Goal: Task Accomplishment & Management: Manage account settings

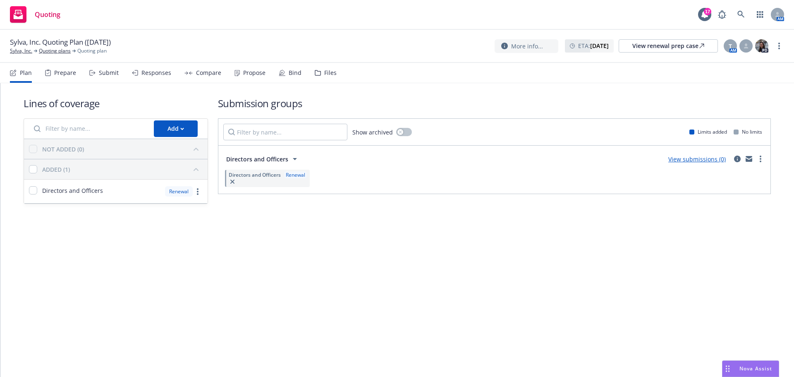
click at [111, 74] on div "Submit" at bounding box center [109, 73] width 20 height 7
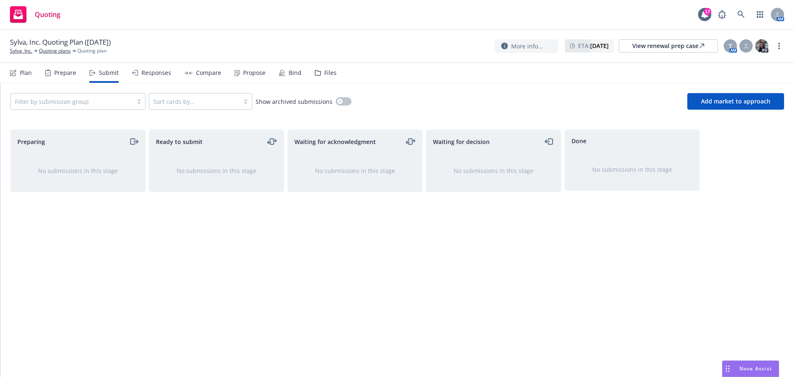
click at [315, 72] on icon at bounding box center [317, 72] width 5 height 5
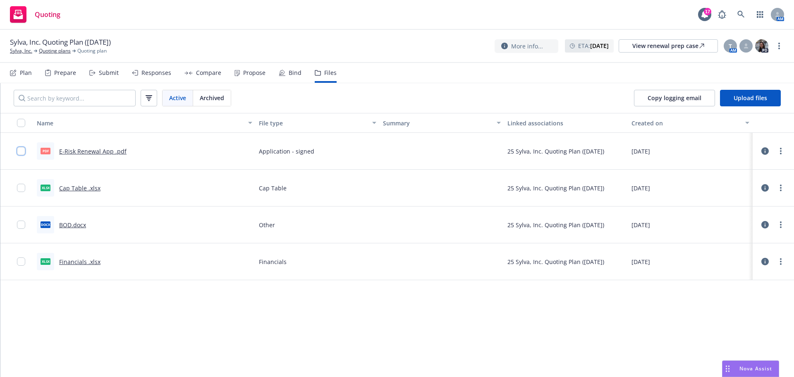
click at [24, 155] on input "checkbox" at bounding box center [21, 151] width 8 height 8
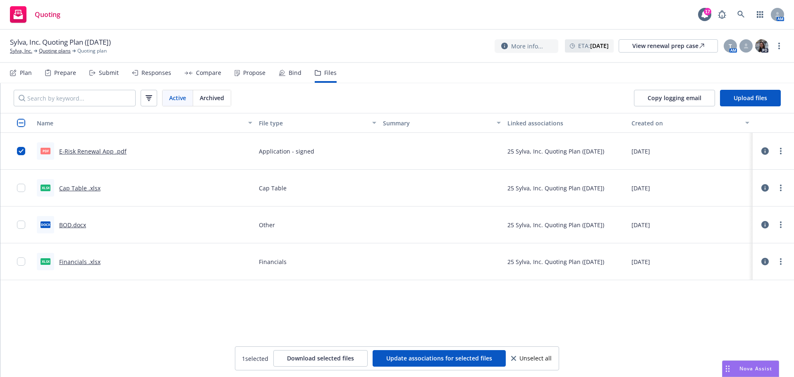
click at [22, 182] on div at bounding box center [23, 188] width 13 height 26
click at [21, 186] on input "checkbox" at bounding box center [21, 188] width 8 height 8
click at [19, 225] on input "checkbox" at bounding box center [21, 225] width 8 height 8
click at [19, 258] on input "checkbox" at bounding box center [21, 261] width 8 height 8
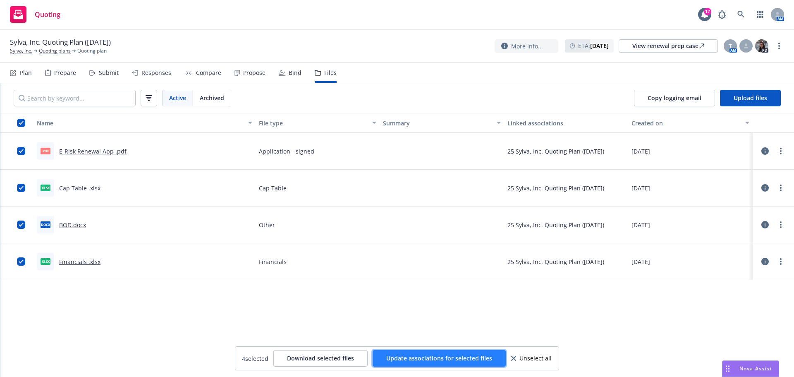
click at [453, 356] on span "Update associations for selected files" at bounding box center [439, 358] width 106 height 8
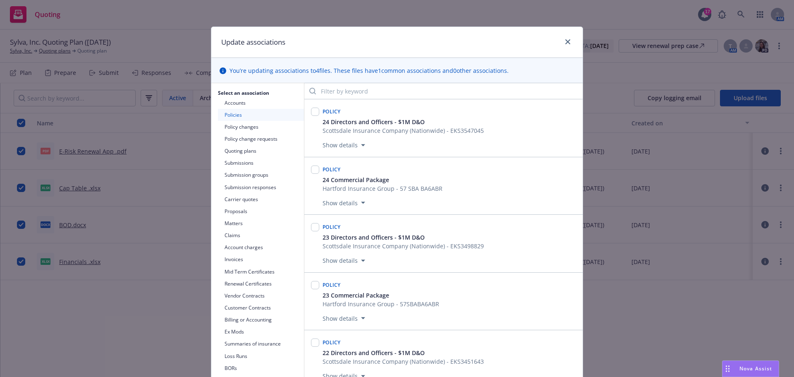
click at [243, 149] on button "Quoting plans" at bounding box center [261, 151] width 86 height 12
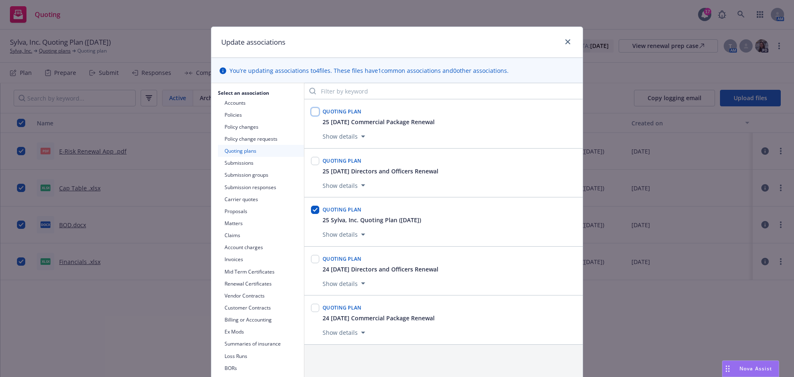
click at [314, 112] on input "checkbox" at bounding box center [315, 112] width 8 height 8
checkbox input "true"
click at [311, 210] on input "checkbox" at bounding box center [315, 210] width 8 height 8
checkbox input "false"
click at [258, 162] on button "Submissions" at bounding box center [261, 163] width 86 height 12
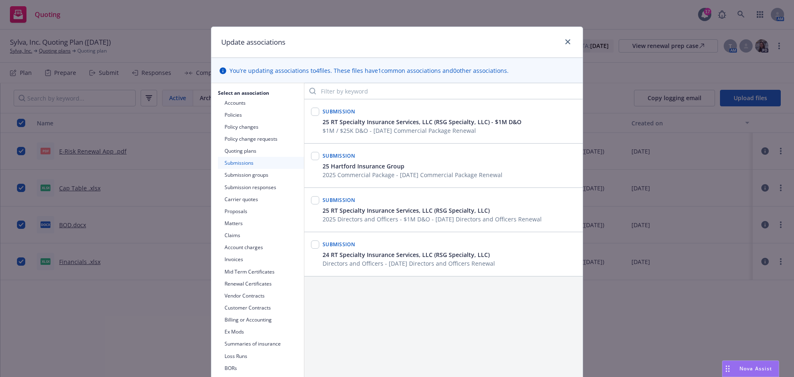
click at [248, 177] on button "Submission groups" at bounding box center [261, 175] width 86 height 12
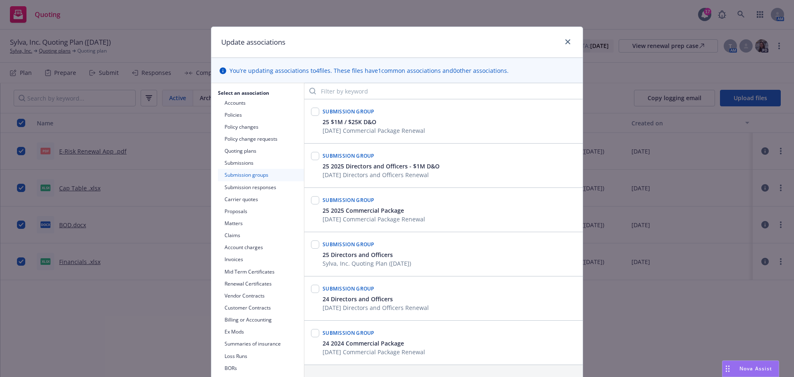
click at [250, 187] on button "Submission responses" at bounding box center [261, 187] width 86 height 12
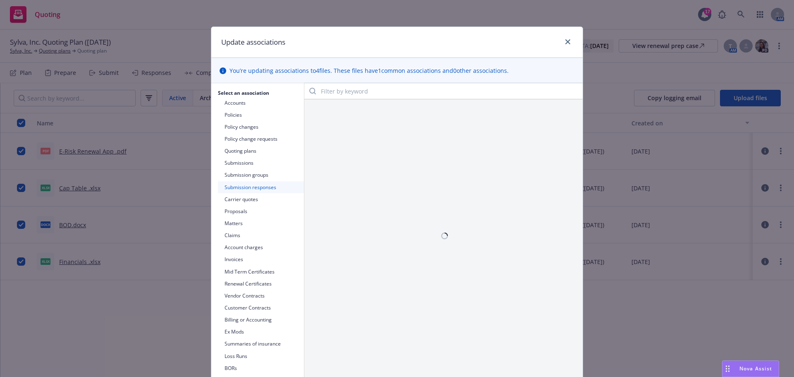
click at [249, 202] on button "Carrier quotes" at bounding box center [261, 199] width 86 height 12
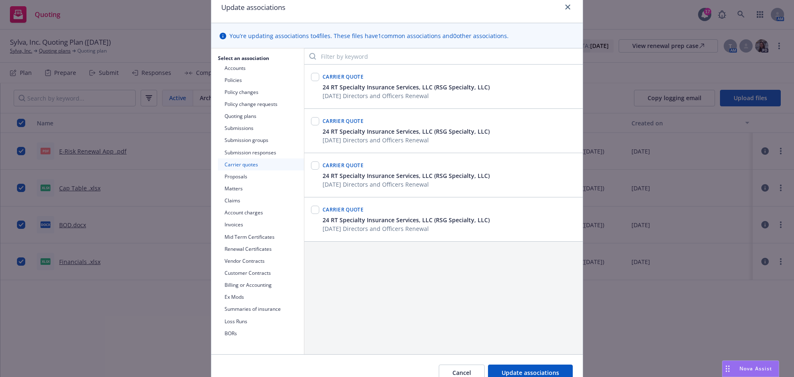
scroll to position [76, 0]
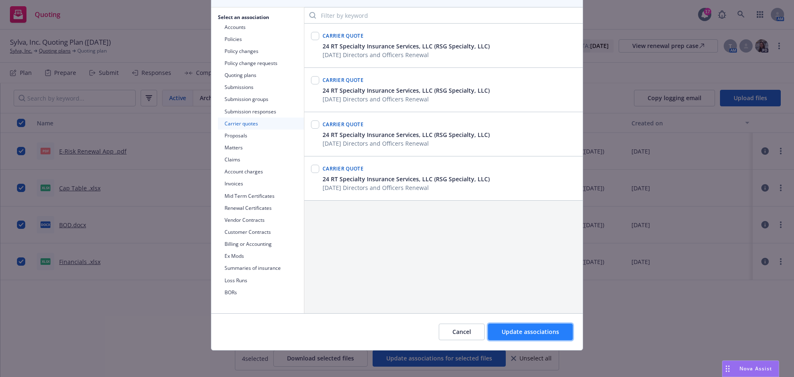
click at [517, 335] on span "Update associations" at bounding box center [531, 332] width 58 height 8
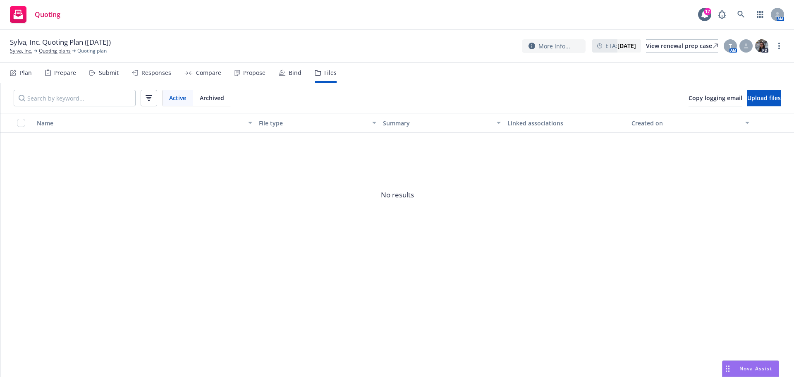
click at [99, 74] on div "Submit" at bounding box center [109, 73] width 20 height 7
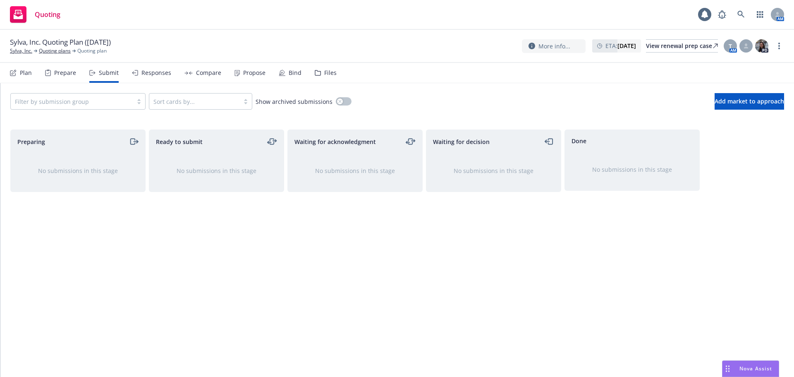
click at [57, 76] on div "Prepare" at bounding box center [65, 73] width 22 height 7
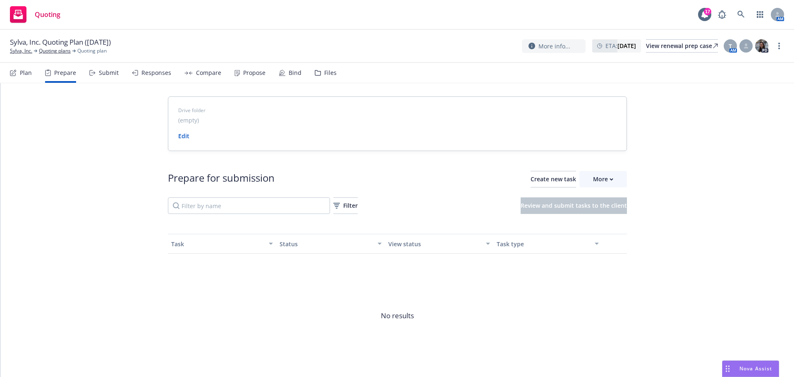
click at [27, 70] on div "Plan" at bounding box center [26, 73] width 12 height 7
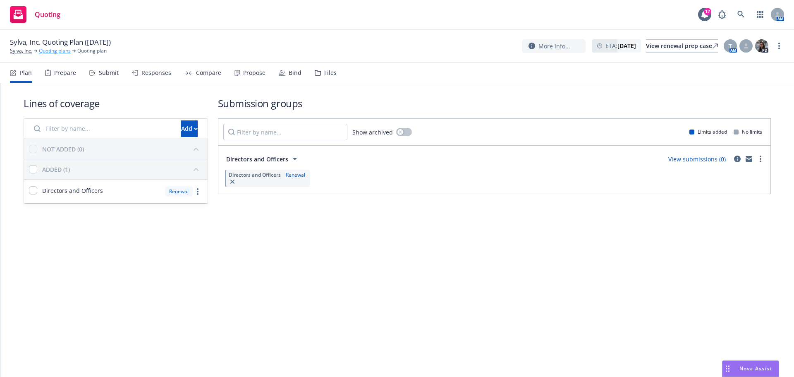
click at [63, 53] on link "Quoting plans" at bounding box center [55, 50] width 32 height 7
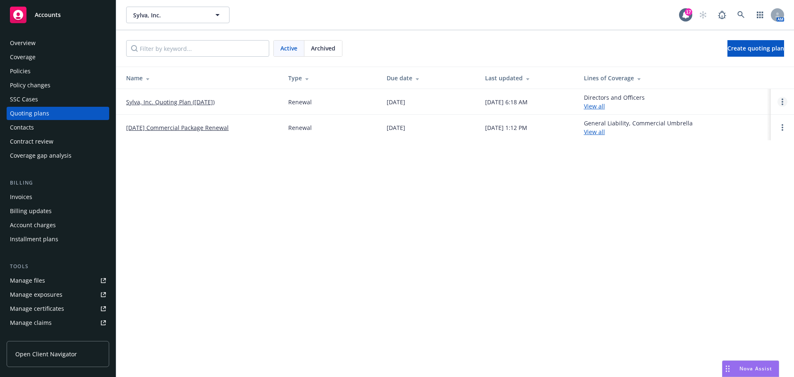
click at [786, 101] on link "Open options" at bounding box center [783, 102] width 10 height 10
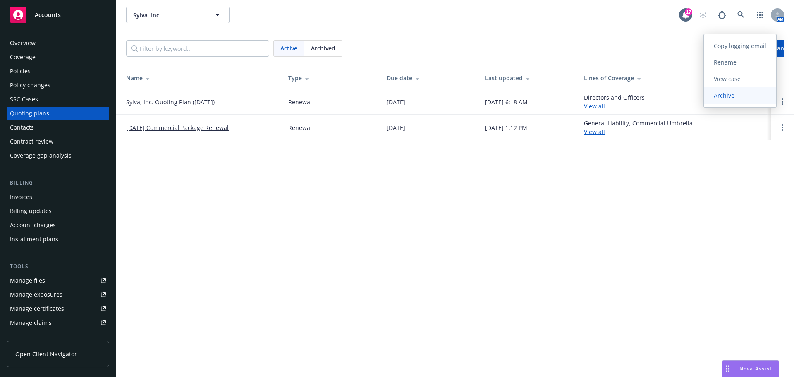
click at [737, 94] on span "Archive" at bounding box center [724, 95] width 41 height 8
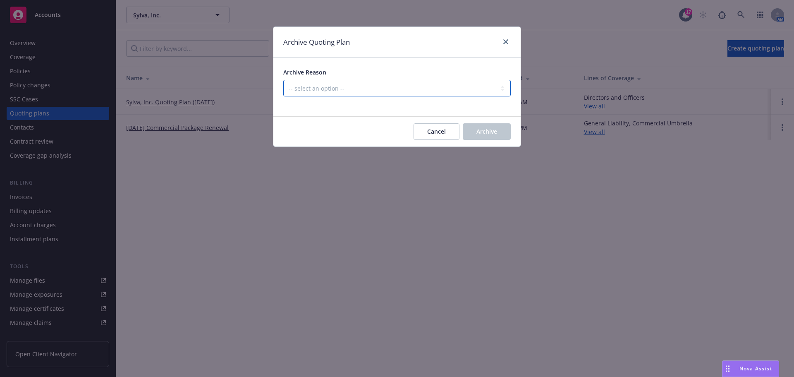
click at [413, 90] on select "-- select an option -- All policies in this renewal plan are auto-renewed Creat…" at bounding box center [397, 88] width 228 height 17
select select "ARCHIVED_DUPLICATE"
click at [283, 80] on select "-- select an option -- All policies in this renewal plan are auto-renewed Creat…" at bounding box center [397, 88] width 228 height 17
click at [479, 132] on span "Archive" at bounding box center [487, 131] width 21 height 8
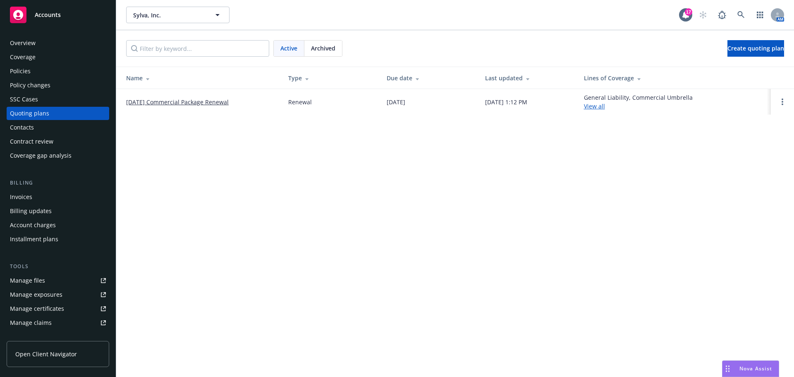
click at [221, 129] on div "Sylva, Inc. Sylva, Inc. 17 AM Active Archived Create quoting plan Name Type Due…" at bounding box center [455, 188] width 678 height 377
click at [211, 101] on link "10/01/25 Commercial Package Renewal" at bounding box center [177, 102] width 103 height 9
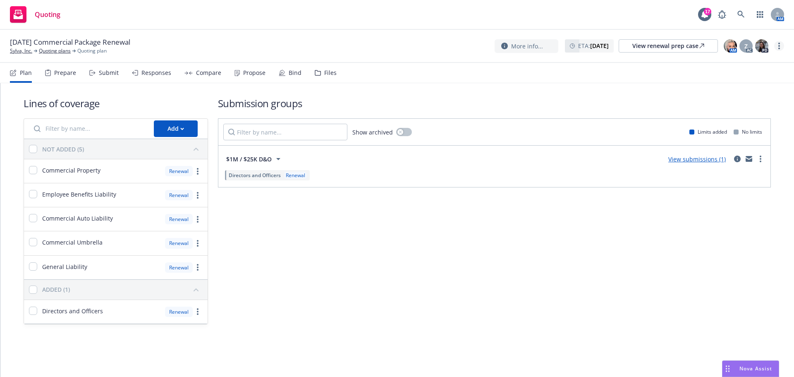
click at [783, 42] on link "more" at bounding box center [779, 46] width 10 height 10
click at [779, 46] on circle "more" at bounding box center [780, 46] width 2 height 2
click at [735, 82] on link "Rename quoting plan" at bounding box center [738, 79] width 92 height 17
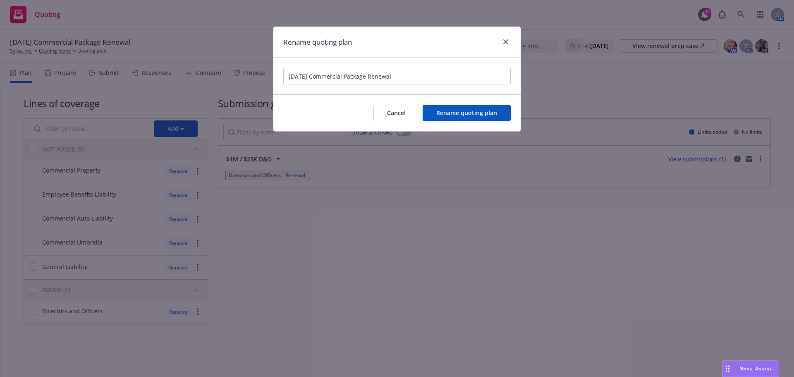
drag, startPoint x: 314, startPoint y: 77, endPoint x: 370, endPoint y: 75, distance: 55.9
click at [370, 75] on input "10/01/25 Commercial Package Renewal" at bounding box center [397, 76] width 228 height 17
type input "10/01/25 BOP, D&O Renewal"
click at [451, 116] on span "Rename quoting plan" at bounding box center [466, 113] width 61 height 8
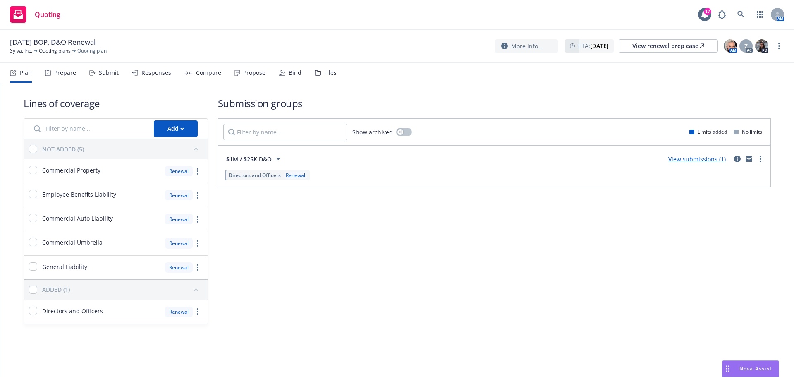
click at [117, 70] on div "Plan Prepare Submit Responses Compare Propose Bind Files" at bounding box center [173, 73] width 327 height 20
click at [114, 72] on div "Submit" at bounding box center [109, 73] width 20 height 7
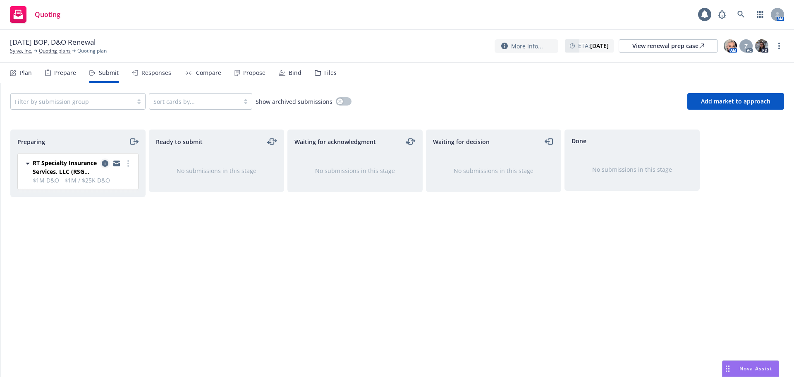
click at [103, 163] on icon "copy logging email" at bounding box center [105, 163] width 7 height 7
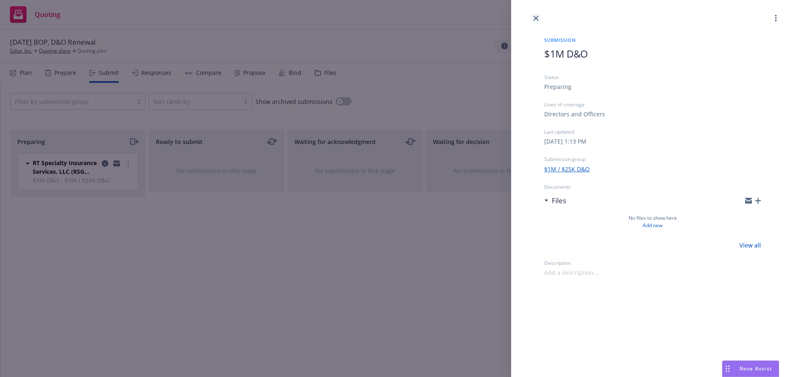
click at [532, 17] on link "close" at bounding box center [536, 18] width 10 height 10
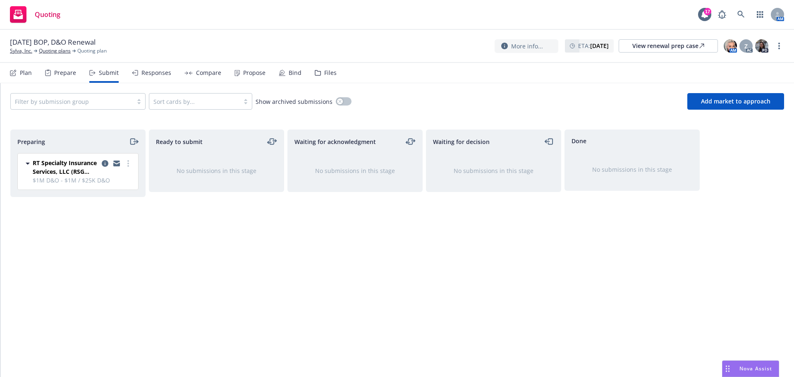
click at [324, 77] on div "Files" at bounding box center [326, 73] width 22 height 20
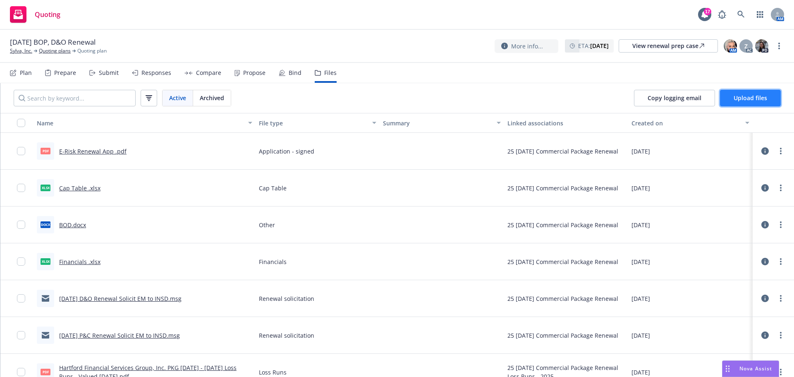
drag, startPoint x: 758, startPoint y: 90, endPoint x: 756, endPoint y: 99, distance: 9.7
click at [756, 99] on button "Upload files" at bounding box center [750, 98] width 61 height 17
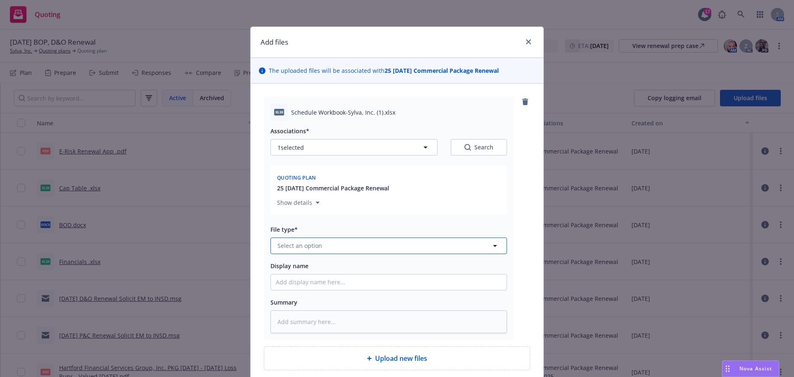
click at [308, 249] on span "Select an option" at bounding box center [300, 245] width 45 height 9
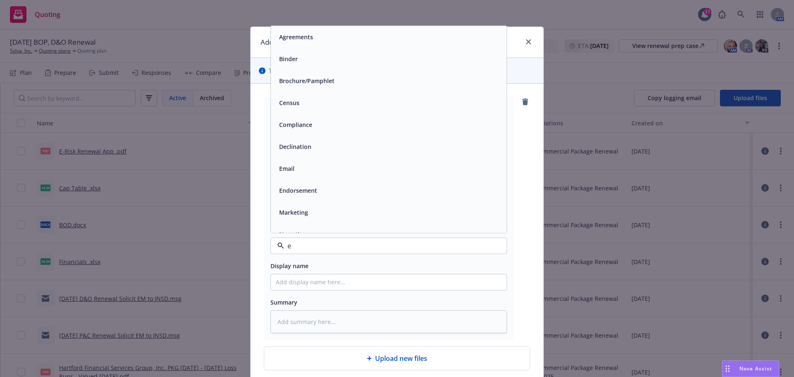
type input "ex"
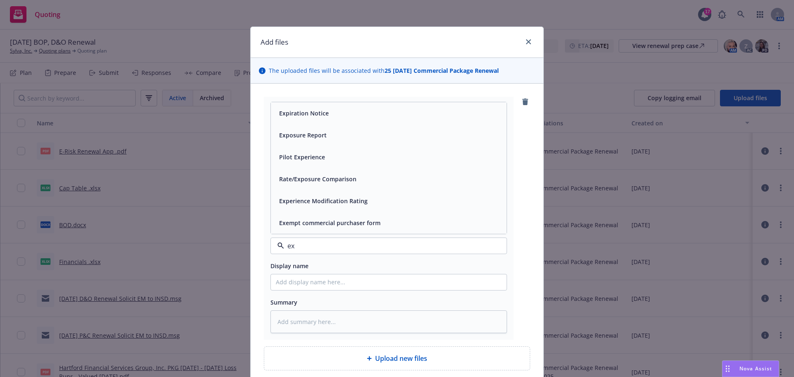
click at [311, 138] on span "Exposure Report" at bounding box center [303, 135] width 48 height 9
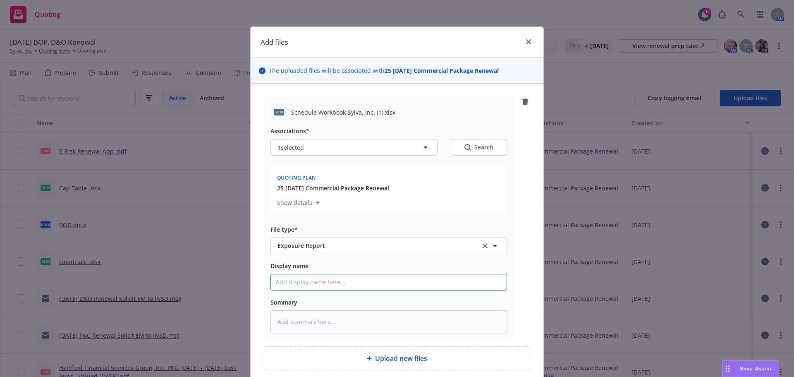
click at [310, 279] on input "Display name" at bounding box center [389, 282] width 236 height 16
type textarea "x"
type input "2"
type textarea "x"
type input "25"
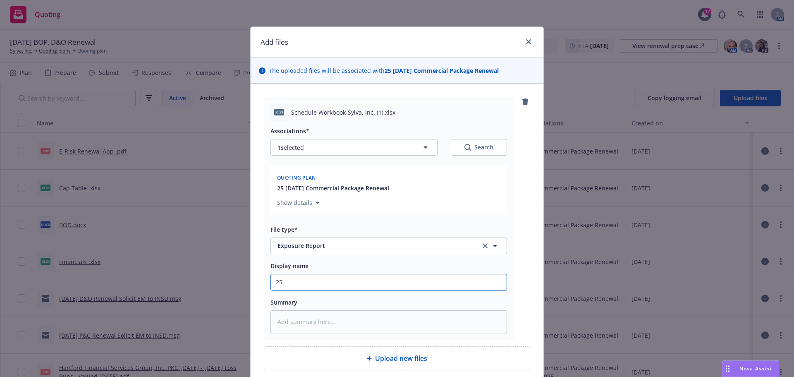
type textarea "x"
type input "25-"
type textarea "x"
type input "25-2"
type textarea "x"
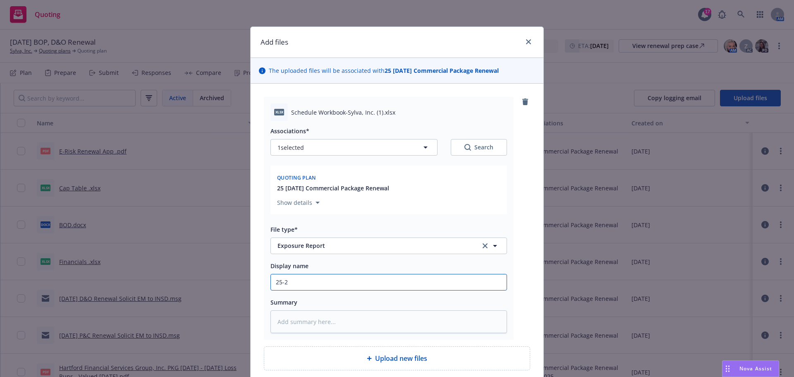
type input "25-26"
type textarea "x"
type input "25-26"
type textarea "x"
type input "25-26 S"
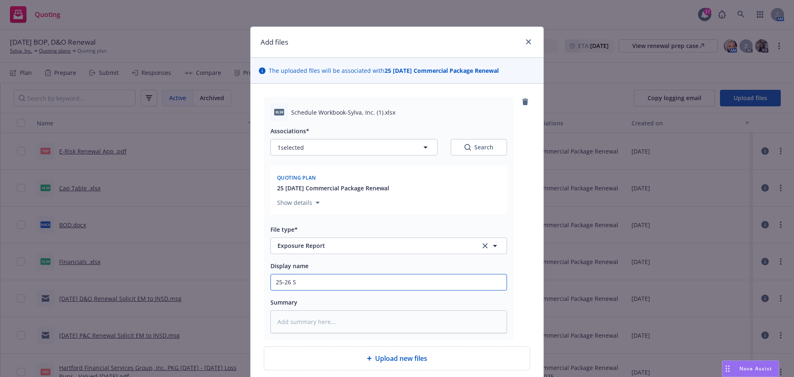
type textarea "x"
type input "25-26 Sc"
type textarea "x"
type input "25-26 Sch"
type textarea "x"
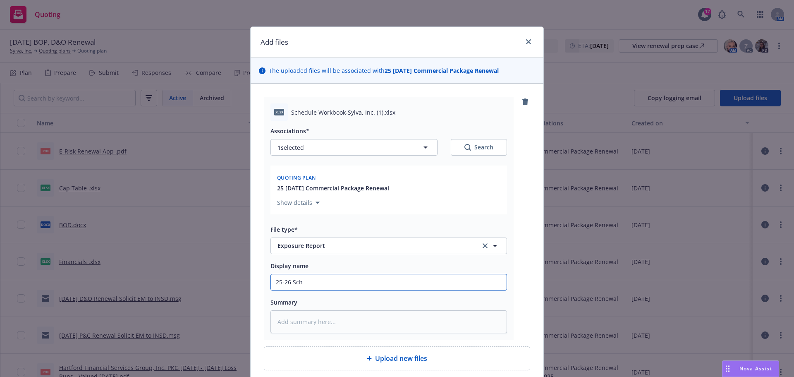
type input "25-26 Sche"
type textarea "x"
type input "25-26 Sched"
type textarea "x"
type input "25-26 Schedu"
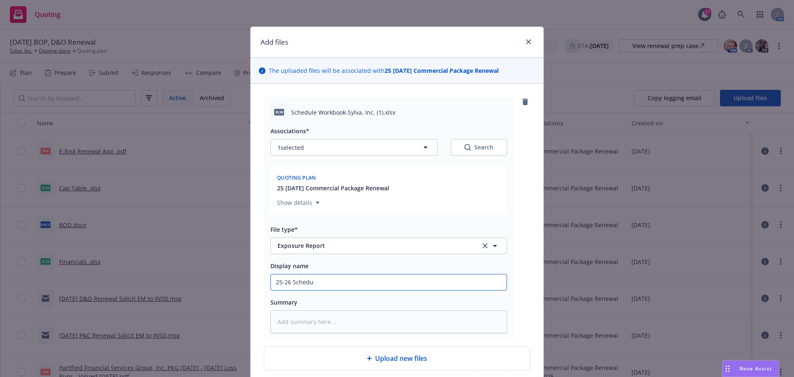
type textarea "x"
type input "25-26 Schedul"
type textarea "x"
type input "25-26 Schedule"
type textarea "x"
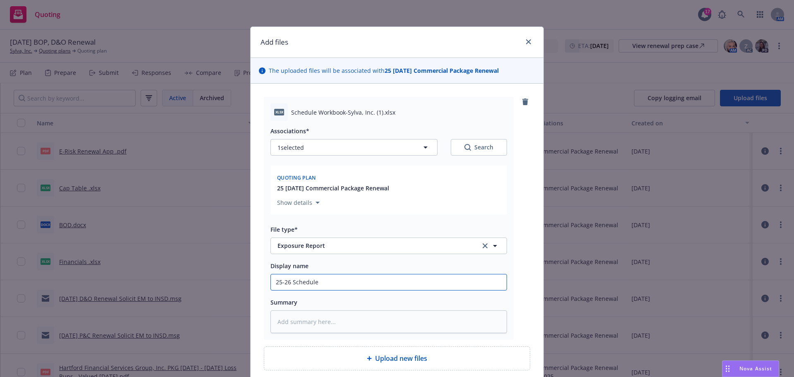
type input "25-26 Schedule"
type textarea "x"
type input "25-26 Schedule W"
type textarea "x"
type input "25-26 Schedule Wo"
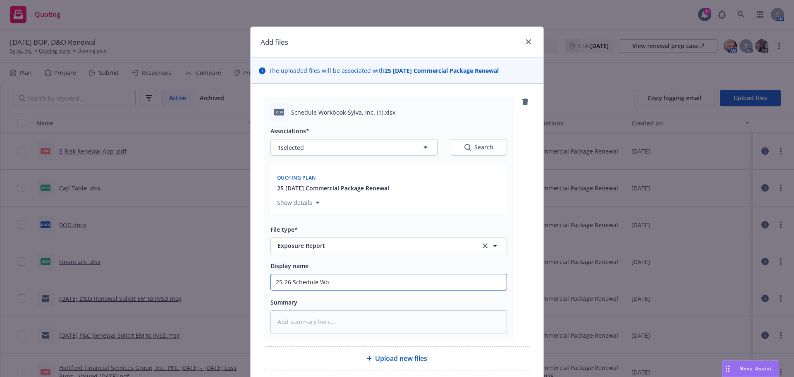
type textarea "x"
type input "25-26 Schedule Wor"
type textarea "x"
type input "25-26 Schedule Work"
type textarea "x"
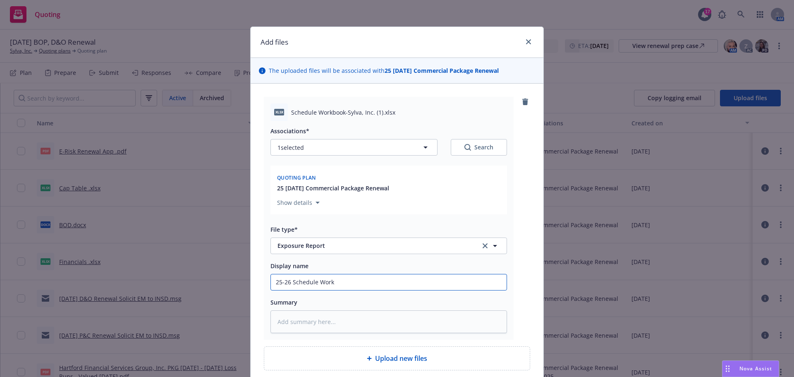
type input "25-26 Schedule Workb"
type textarea "x"
type input "25-26 Schedule Workbo"
type textarea "x"
type input "25-26 Schedule Workboo"
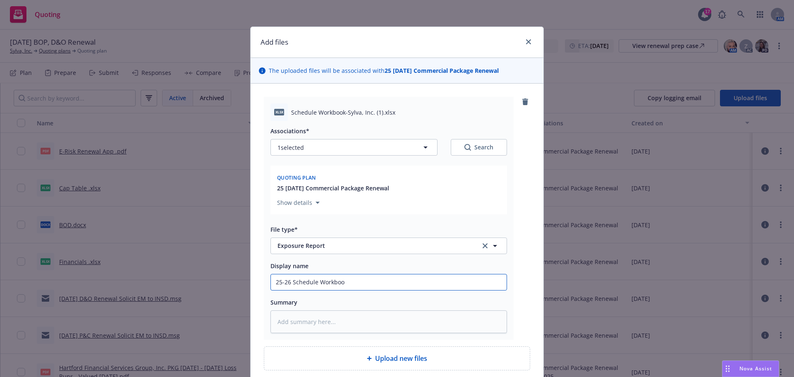
type textarea "x"
type input "25-26 Schedule Workbo"
type textarea "x"
type input "25-26 Schedule Workb"
type textarea "x"
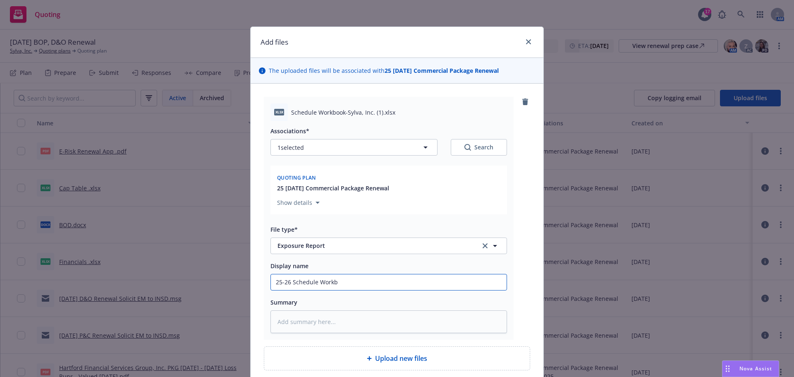
type input "25-26 Schedule Workbo"
type textarea "x"
type input "25-26 Schedule Workboo"
type textarea "x"
type input "25-26 Schedule Workbook"
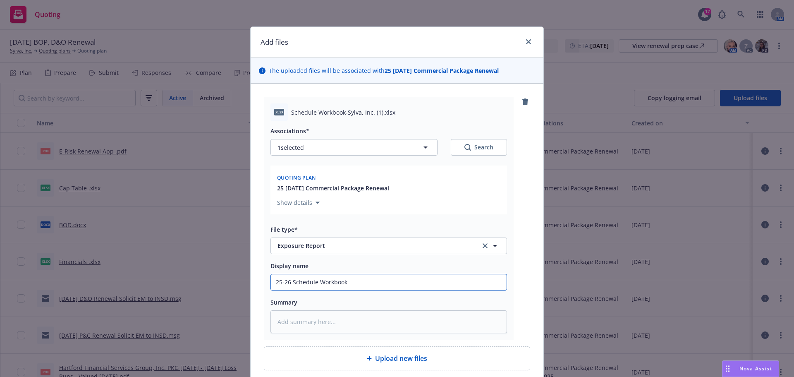
type textarea "x"
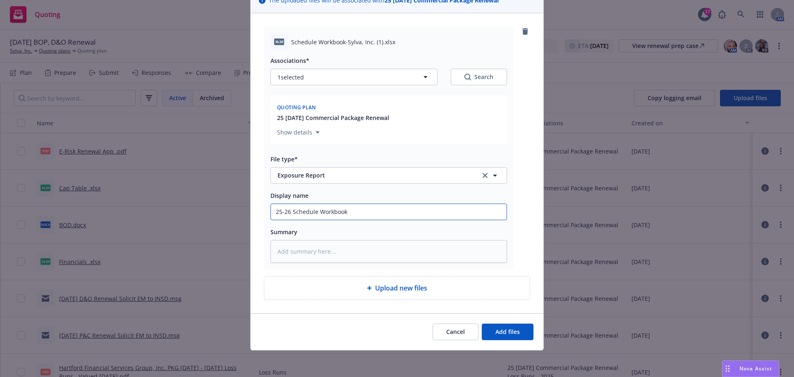
click at [290, 211] on input "25-26 Schedule Workbook" at bounding box center [389, 212] width 236 height 16
type input "25-26 Schedule Workbook"
click at [520, 333] on button "Add files" at bounding box center [508, 332] width 52 height 17
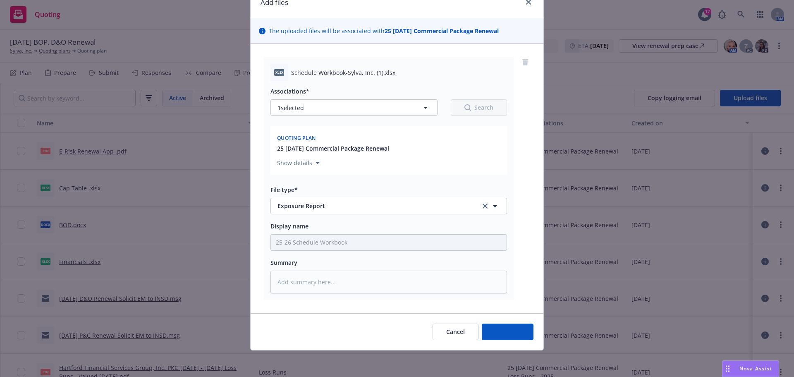
type textarea "x"
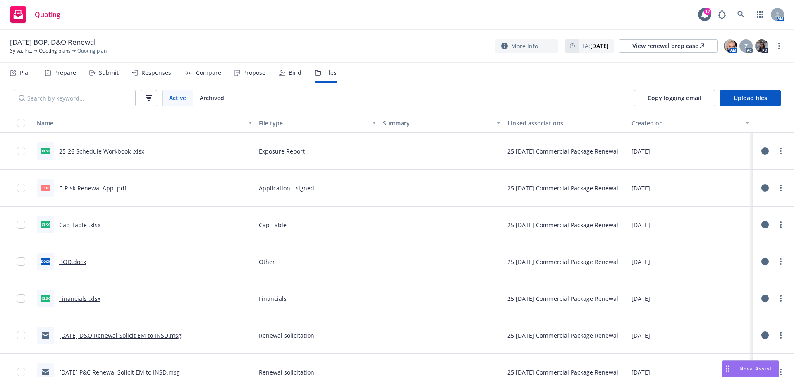
click at [107, 71] on div "Submit" at bounding box center [109, 73] width 20 height 7
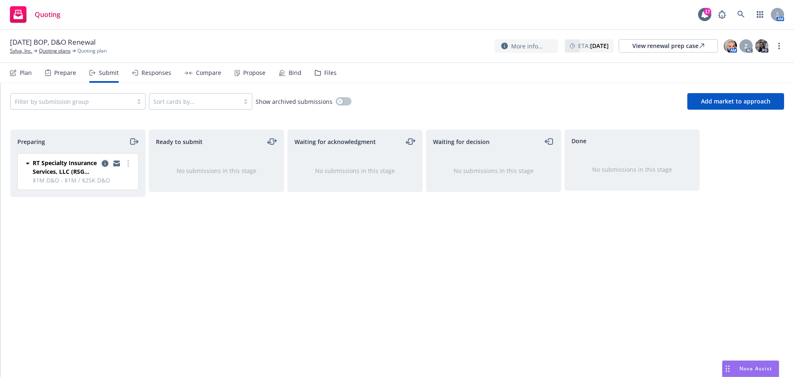
click at [106, 163] on icon "copy logging email" at bounding box center [105, 163] width 7 height 7
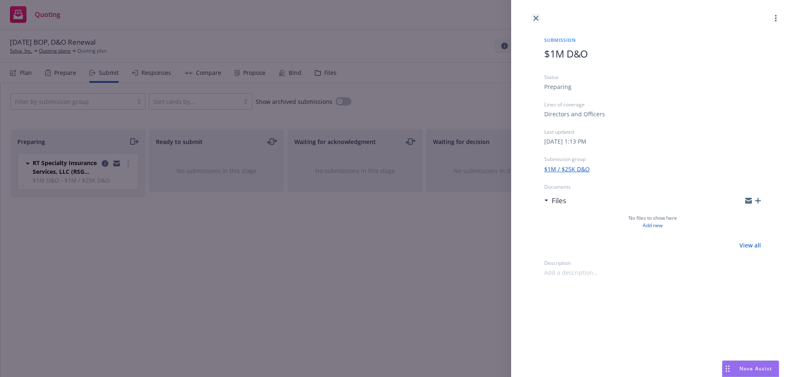
click at [538, 18] on icon "close" at bounding box center [536, 18] width 5 height 5
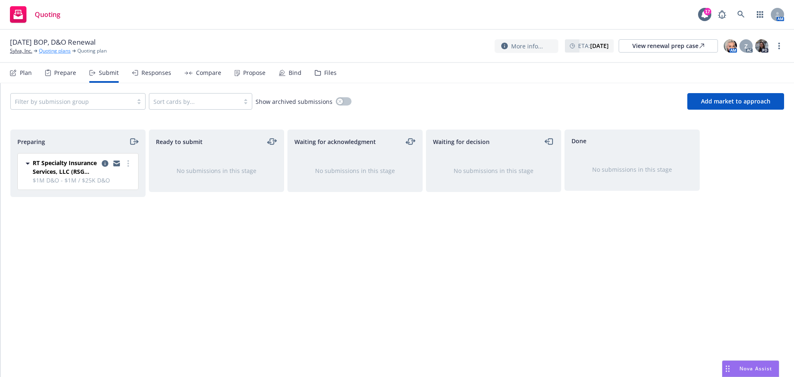
click at [63, 48] on link "Quoting plans" at bounding box center [55, 50] width 32 height 7
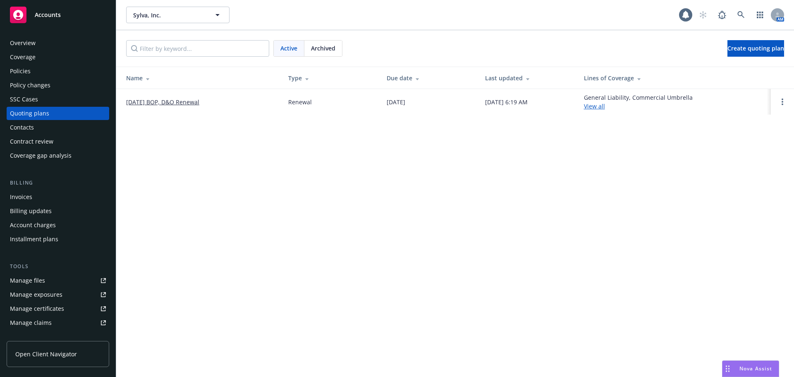
click at [327, 47] on span "Archived" at bounding box center [323, 48] width 24 height 9
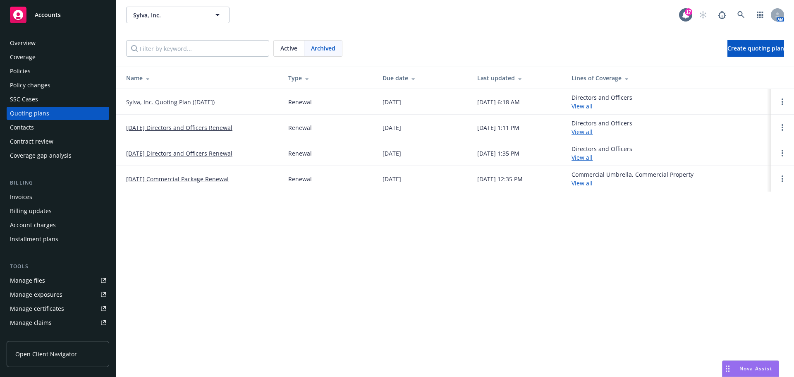
click at [203, 154] on link "[DATE] Directors and Officers Renewal" at bounding box center [179, 153] width 106 height 9
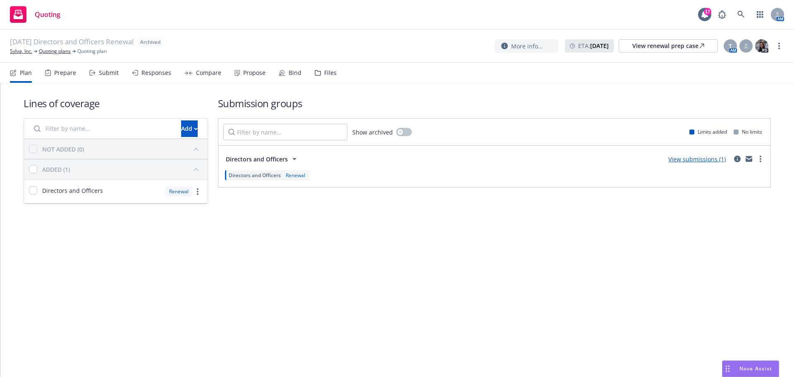
click at [324, 74] on div "Files" at bounding box center [330, 73] width 12 height 7
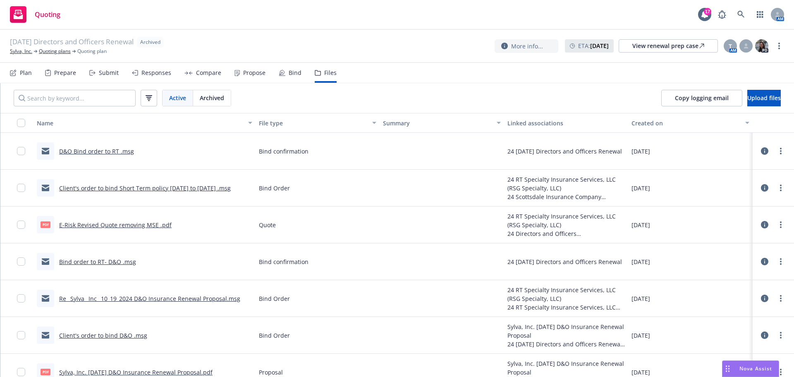
click at [106, 154] on link "D&O Bind order to RT .msg" at bounding box center [96, 151] width 75 height 8
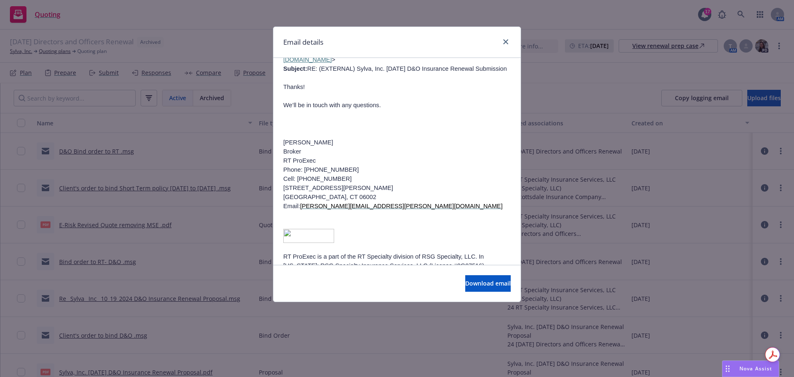
scroll to position [3577, 0]
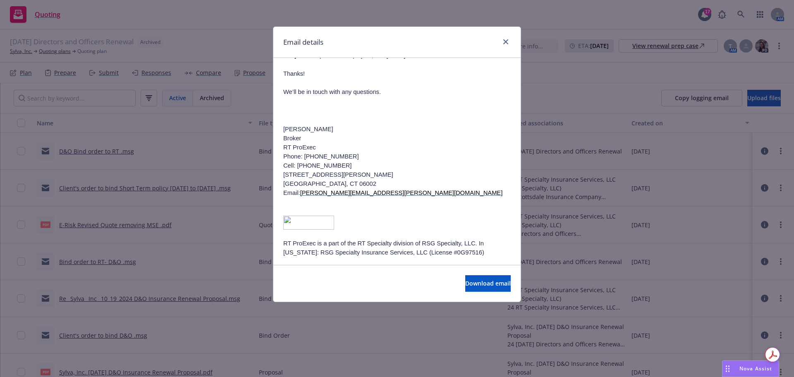
drag, startPoint x: 284, startPoint y: 153, endPoint x: 496, endPoint y: 191, distance: 215.6
click at [495, 190] on div "Hi [PERSON_NAME] Please find the current quotes and market summary attached. E-…" at bounding box center [397, 99] width 228 height 1076
copy div "Attached is the renewal submission for the captioned account. Please market for…"
click at [510, 39] on link "close" at bounding box center [506, 42] width 10 height 10
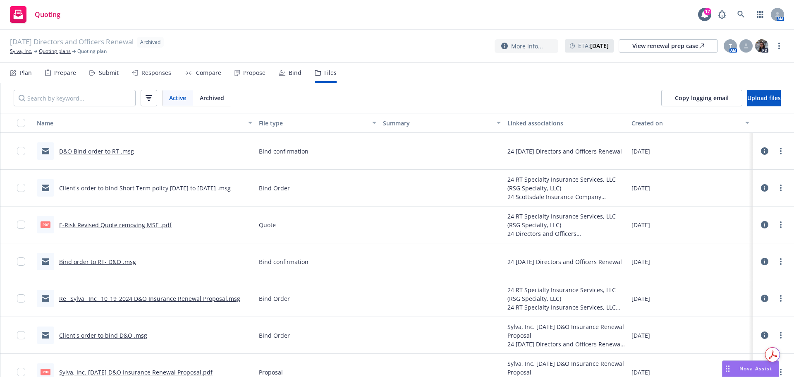
click at [118, 60] on div "[DATE] Directors and Officers Renewal Archived Sylva, Inc. Quoting plans Quotin…" at bounding box center [397, 46] width 794 height 33
click at [62, 51] on link "Quoting plans" at bounding box center [55, 51] width 32 height 7
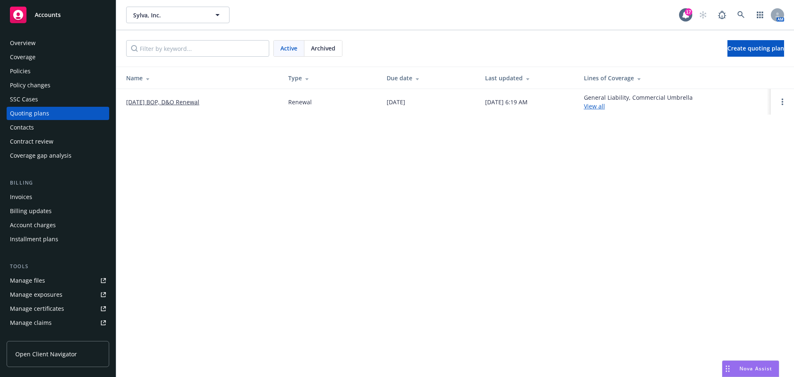
click at [190, 102] on link "[DATE] BOP, D&O Renewal" at bounding box center [162, 102] width 73 height 9
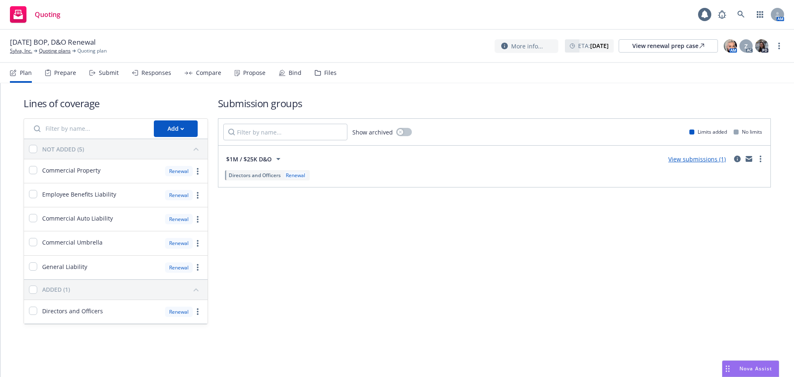
click at [333, 71] on nav "Plan Prepare Submit Responses Compare Propose Bind Files" at bounding box center [397, 73] width 774 height 20
click at [330, 72] on div "Files" at bounding box center [330, 73] width 12 height 7
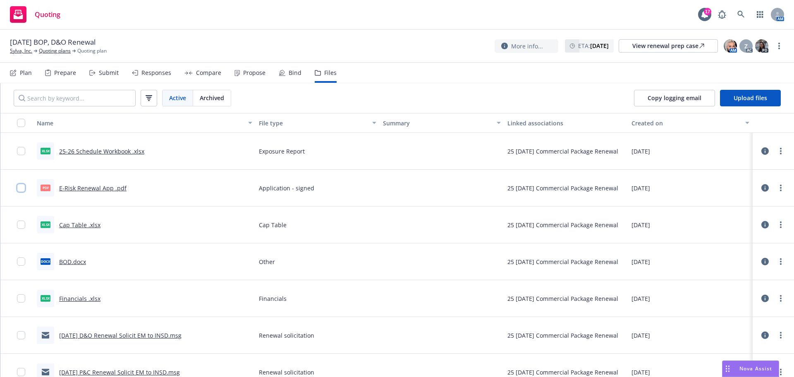
click at [21, 190] on input "checkbox" at bounding box center [21, 188] width 8 height 8
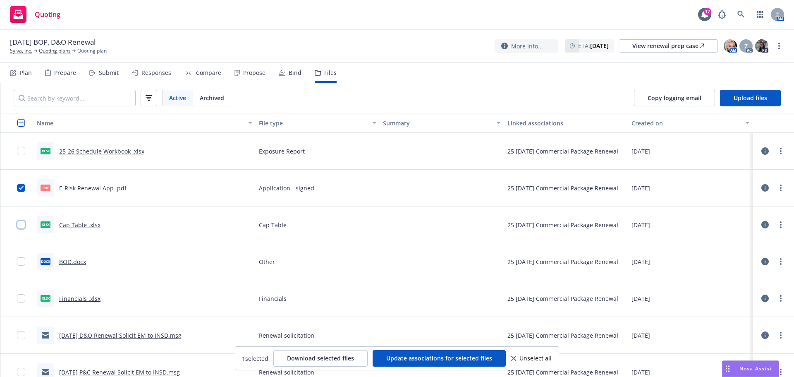
click at [25, 222] on input "checkbox" at bounding box center [21, 225] width 8 height 8
click at [20, 255] on div at bounding box center [23, 261] width 13 height 26
click at [20, 264] on input "checkbox" at bounding box center [21, 261] width 8 height 8
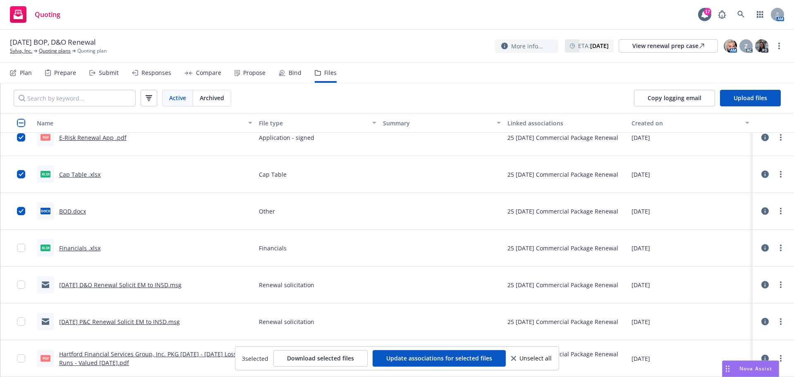
click at [20, 256] on div at bounding box center [23, 248] width 13 height 26
click at [20, 249] on input "checkbox" at bounding box center [21, 248] width 8 height 8
click at [302, 355] on span "Download selected files" at bounding box center [320, 358] width 67 height 8
click at [635, 45] on div "View renewal prep case" at bounding box center [669, 46] width 72 height 12
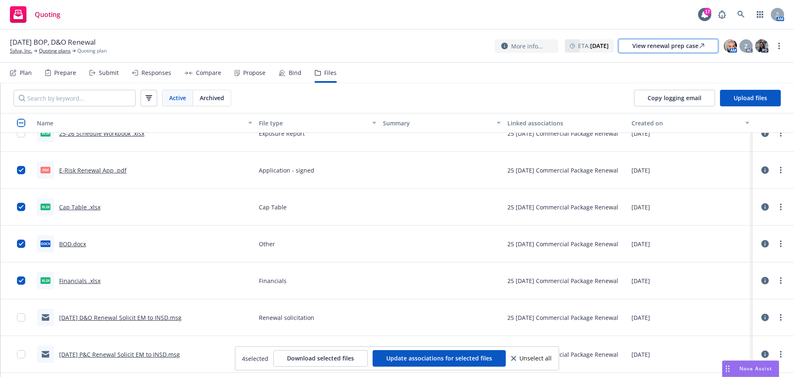
scroll to position [0, 0]
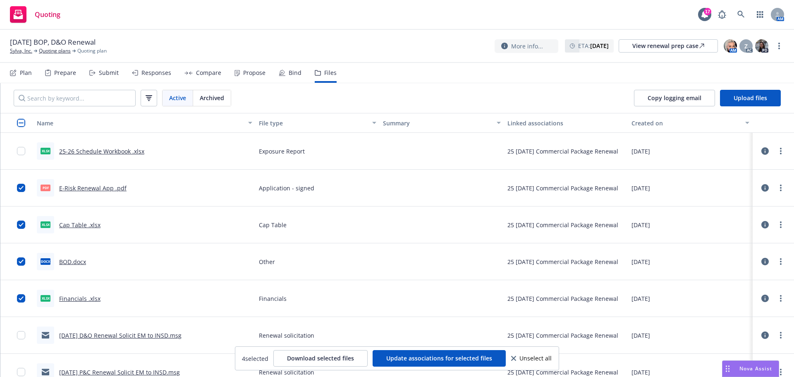
click at [119, 78] on div "Plan Prepare Submit Responses Compare Propose Bind Files" at bounding box center [173, 73] width 327 height 20
click at [118, 75] on div "Plan Prepare Submit Responses Compare Propose Bind Files" at bounding box center [173, 73] width 327 height 20
click at [112, 76] on div "Submit" at bounding box center [109, 73] width 20 height 7
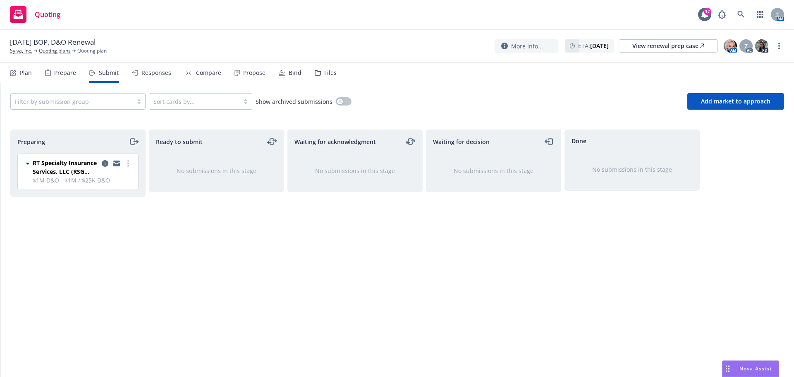
click at [133, 143] on icon "moveRight" at bounding box center [134, 142] width 10 height 10
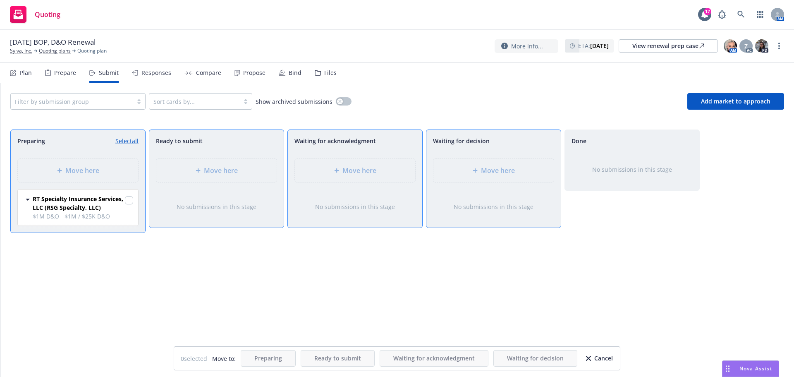
click at [132, 196] on div at bounding box center [129, 201] width 8 height 10
click at [132, 199] on input "checkbox" at bounding box center [129, 200] width 8 height 8
checkbox input "true"
click at [482, 211] on div "No submissions in this stage" at bounding box center [494, 206] width 108 height 9
click at [479, 174] on div "Move here" at bounding box center [493, 170] width 107 height 10
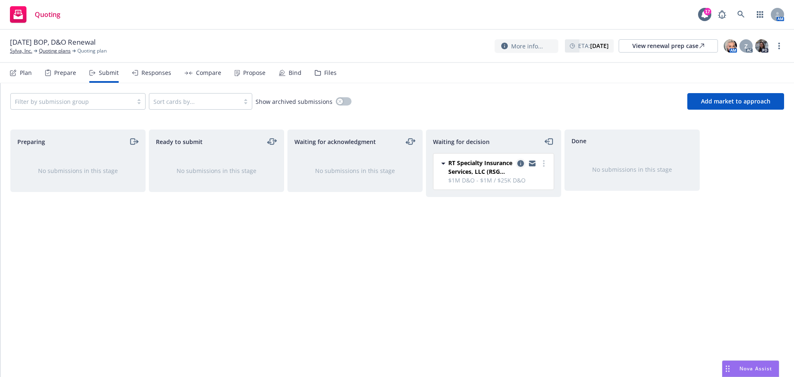
click at [518, 161] on icon "copy logging email" at bounding box center [521, 163] width 7 height 7
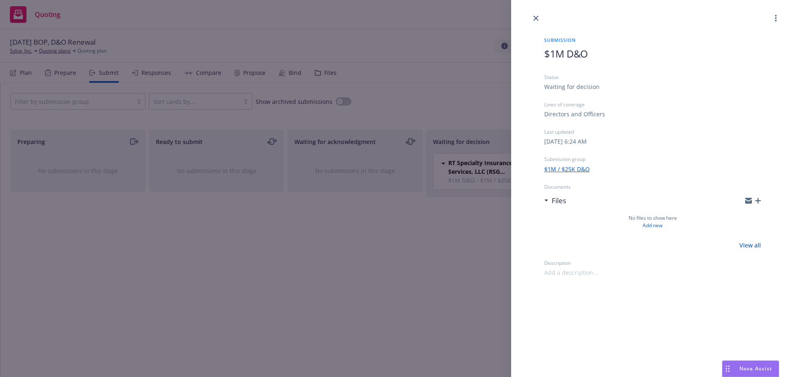
click at [760, 202] on icon "button" at bounding box center [758, 201] width 6 height 6
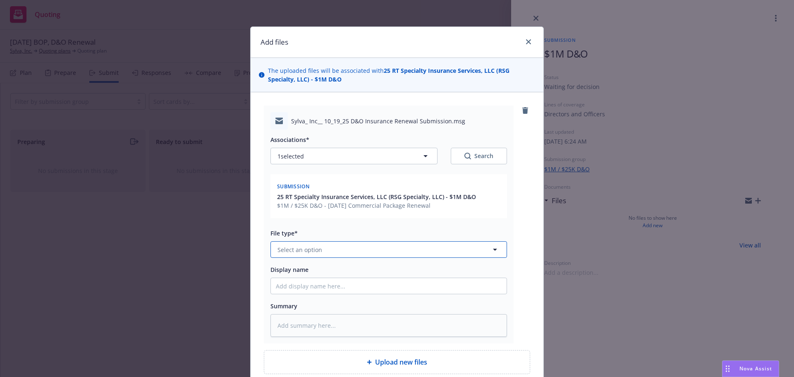
click at [367, 256] on button "Select an option" at bounding box center [389, 249] width 237 height 17
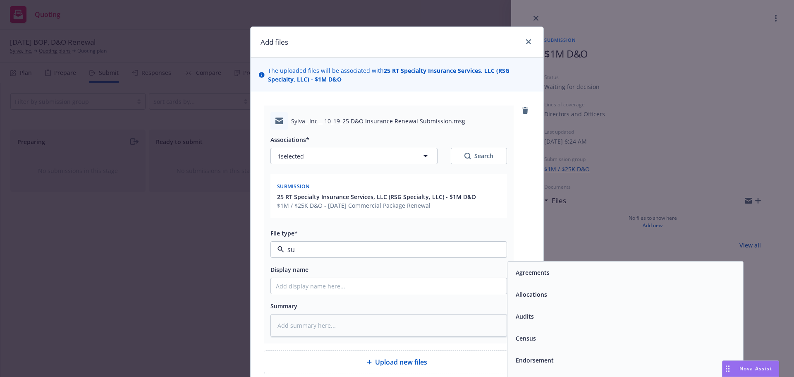
type input "sub"
click at [519, 289] on div "Submission" at bounding box center [532, 294] width 38 height 12
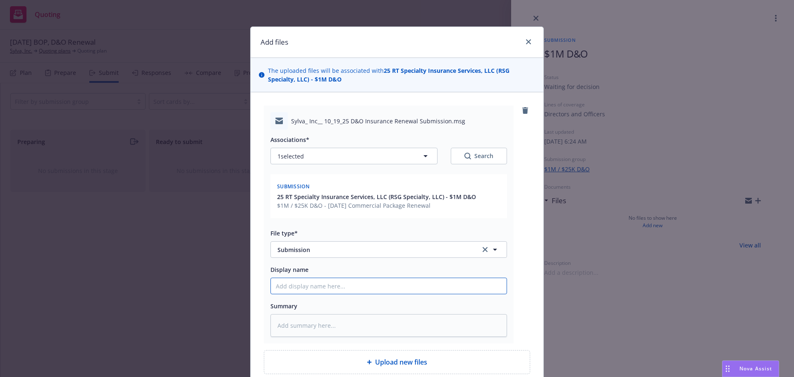
click at [474, 285] on input "Display name" at bounding box center [389, 286] width 236 height 16
type textarea "x"
type input "1"
type textarea "x"
type input "10"
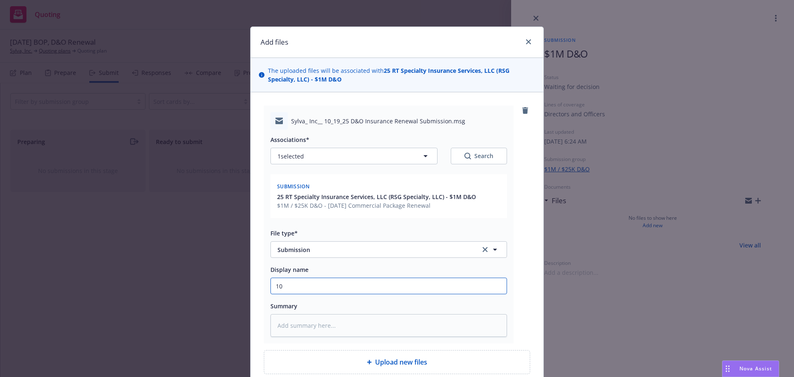
type textarea "x"
type input "10/"
type textarea "x"
type input "10/1"
type textarea "x"
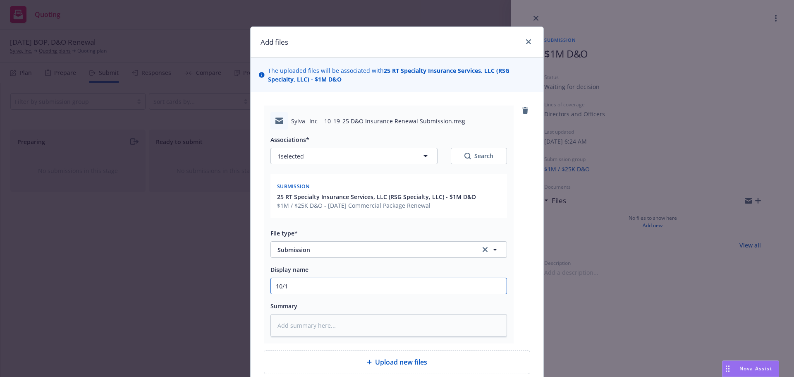
type input "10/19"
type textarea "x"
type input "10/19/"
type textarea "x"
type input "10/19/2"
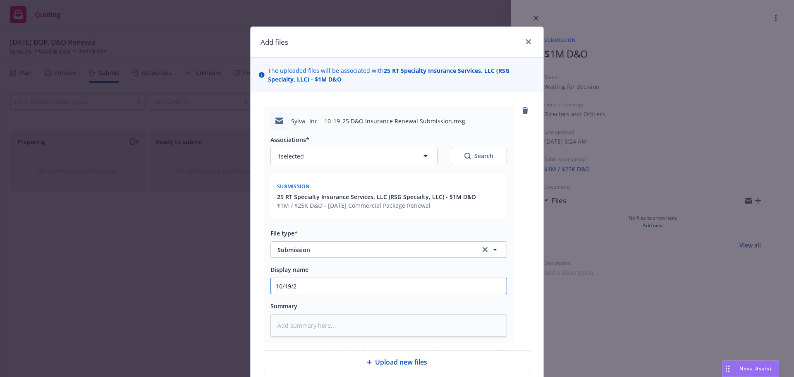
type textarea "x"
type input "10/19/25"
type textarea "x"
type input "10/19/25"
type textarea "x"
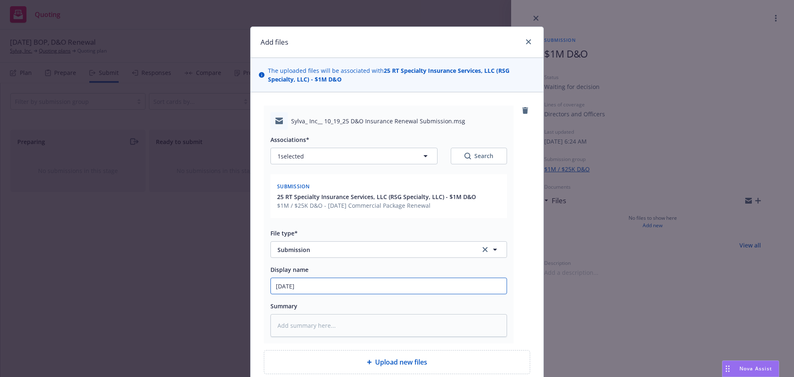
type input "10/19/25 D"
type textarea "x"
type input "10/19/25 D&"
type textarea "x"
type input "10/19/25 D&O"
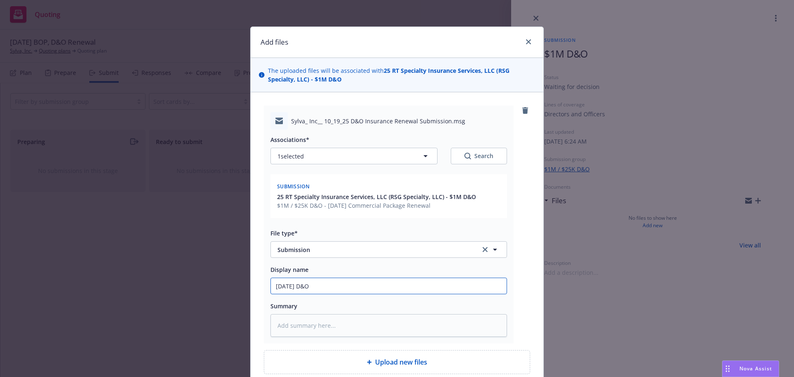
type textarea "x"
type input "10/19/25 D&O"
type textarea "x"
type input "10/19/25 D&O R"
type textarea "x"
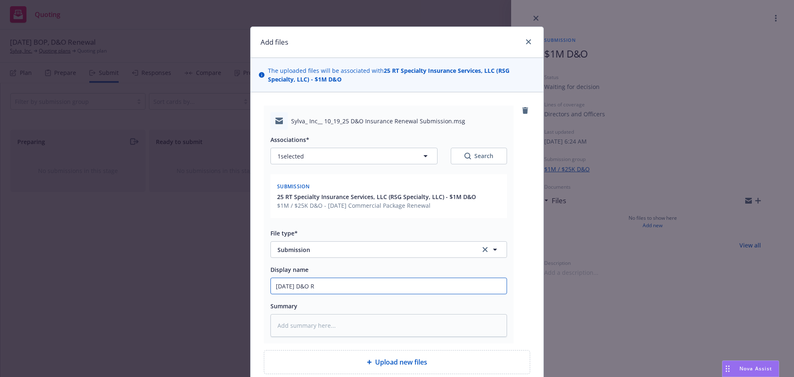
type input "10/19/25 D&O Re"
type textarea "x"
type input "10/19/25 D&O Ren"
type textarea "x"
type input "10/19/25 D&O Rene"
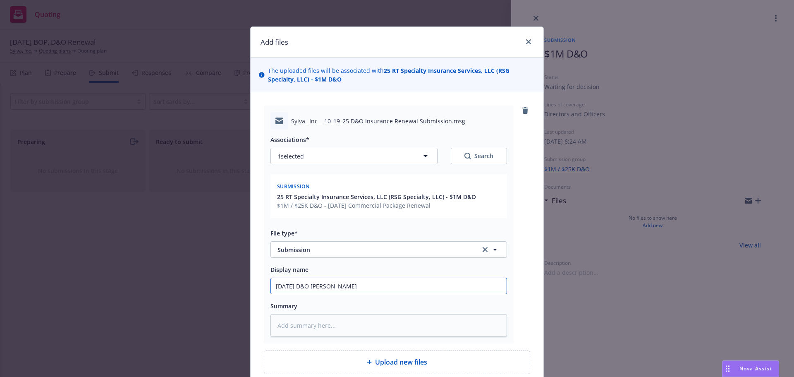
type textarea "x"
type input "10/19/25 D&O Renew"
type textarea "x"
type input "10/19/25 D&O Renewal"
type textarea "x"
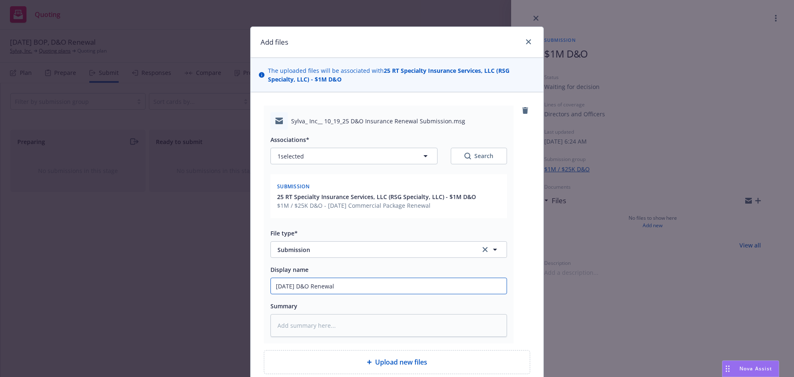
type input "10/19/25 D&O Renewal"
type textarea "x"
type input "10/19/25 D&O Renewal S"
type textarea "x"
type input "10/19/25 D&O Renewal Su"
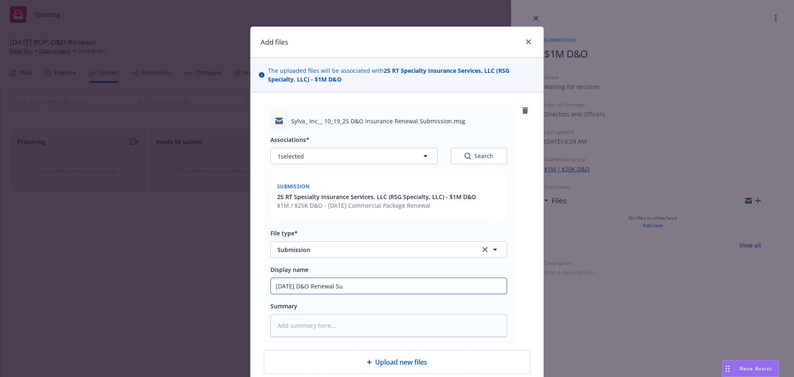
type textarea "x"
type input "10/19/25 D&O Renewal Sum"
type textarea "x"
type input "10/19/25 D&O Renewal Su"
type textarea "x"
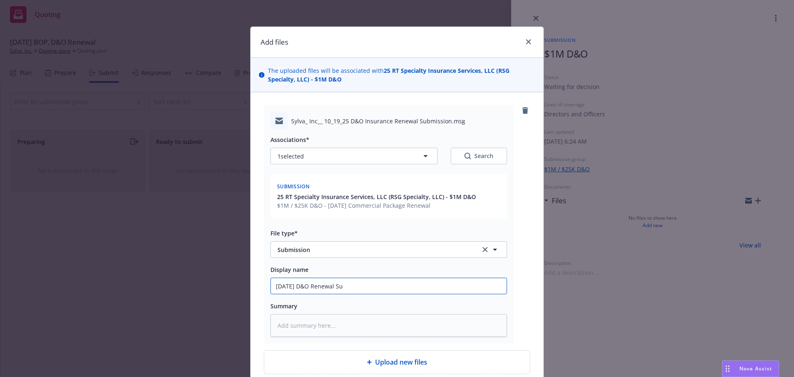
type input "10/19/25 D&O Renewal Sub"
type textarea "x"
type input "10/19/25 D&O Renewal Subm"
type textarea "x"
type input "10/19/25 D&O Renewal Submi"
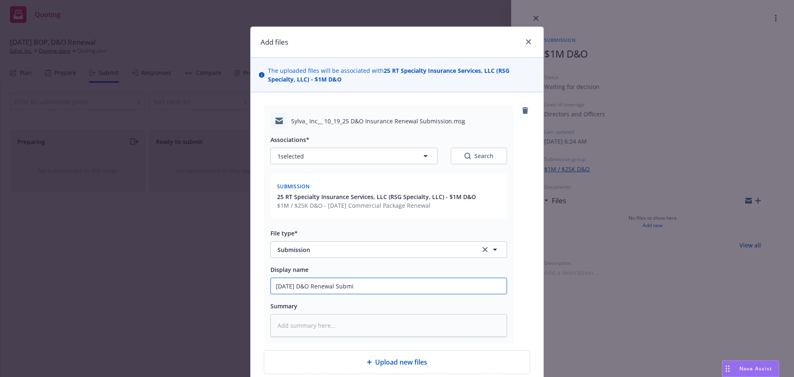
type textarea "x"
type input "10/19/25 D&O Renewal Submis"
type textarea "x"
type input "10/19/25 D&O Renewal Submiss"
type textarea "x"
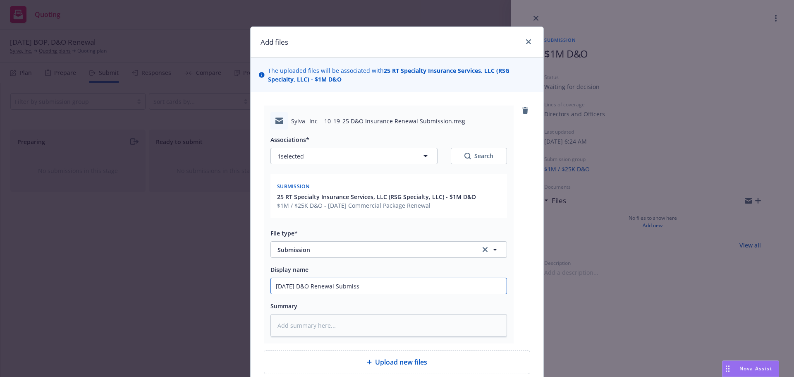
type input "10/19/25 D&O Renewal Submissi"
type textarea "x"
type input "10/19/25 D&O Renewal Submissio"
type textarea "x"
type input "10/19/25 D&O Renewal Submission"
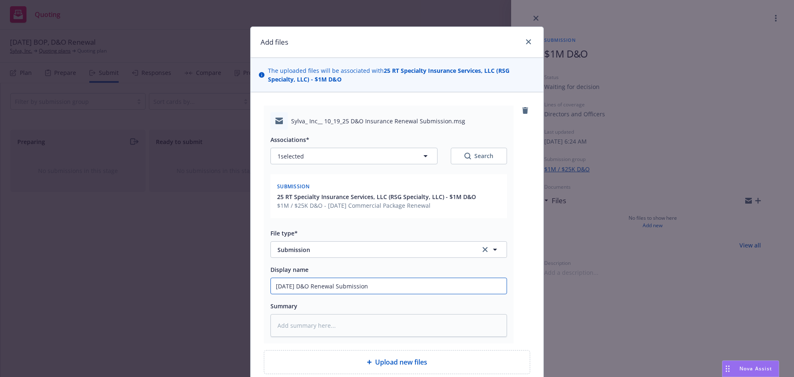
type textarea "x"
type input "10/19/25 D&O Renewal Submission"
type textarea "x"
type input "10/19/25 D&O Renewal Submission t"
type textarea "x"
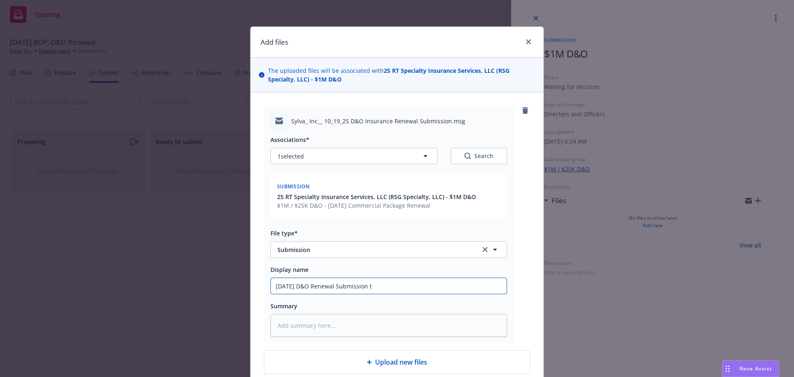
type input "10/19/25 D&O Renewal Submission to"
type textarea "x"
type input "10/19/25 D&O Renewal Submission to"
type textarea "x"
type input "10/19/25 D&O Renewal Submission to R"
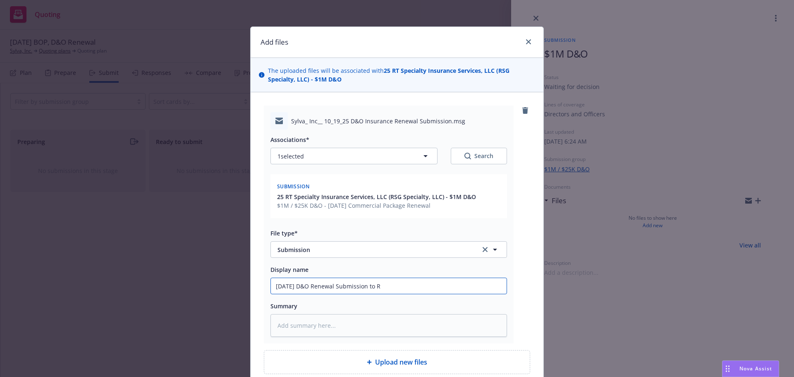
type textarea "x"
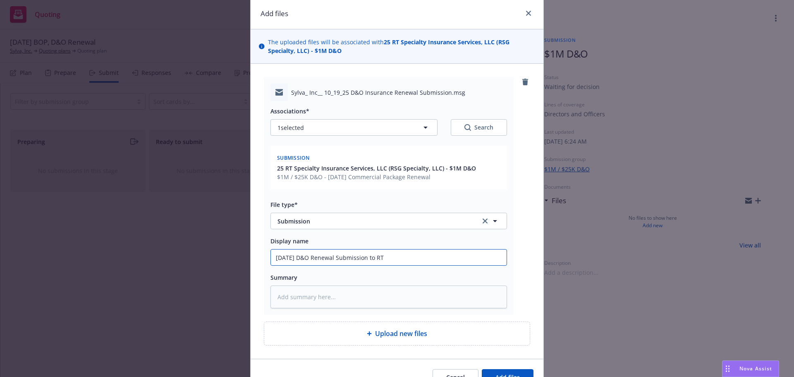
scroll to position [41, 0]
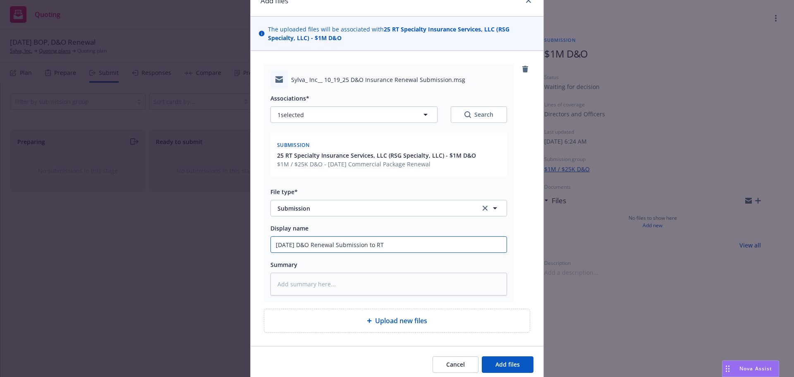
type input "10/19/25 D&O Renewal Submission to RT"
click at [499, 355] on div "Cancel Add files" at bounding box center [397, 364] width 293 height 37
click at [497, 365] on span "Add files" at bounding box center [508, 364] width 24 height 8
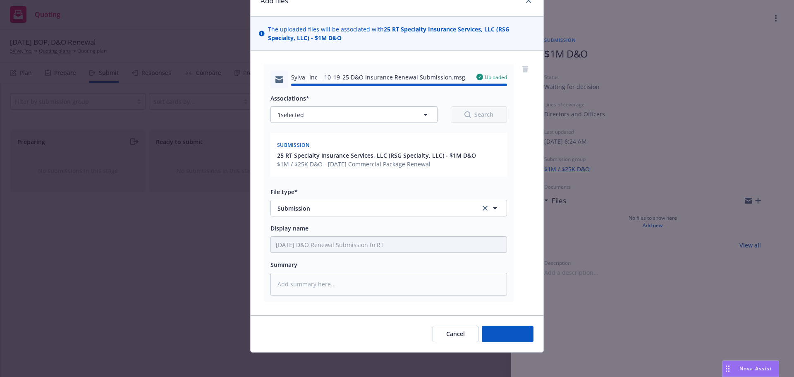
type textarea "x"
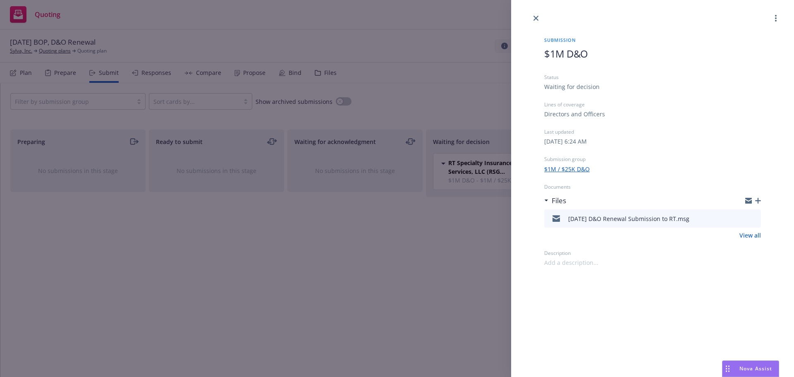
drag, startPoint x: 534, startPoint y: 17, endPoint x: 368, endPoint y: 50, distance: 169.1
click at [534, 17] on icon "close" at bounding box center [536, 18] width 5 height 5
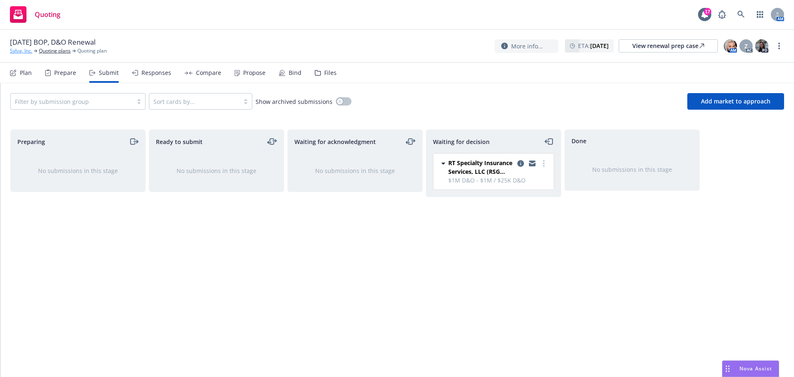
click at [31, 51] on link "Sylva, Inc." at bounding box center [21, 50] width 22 height 7
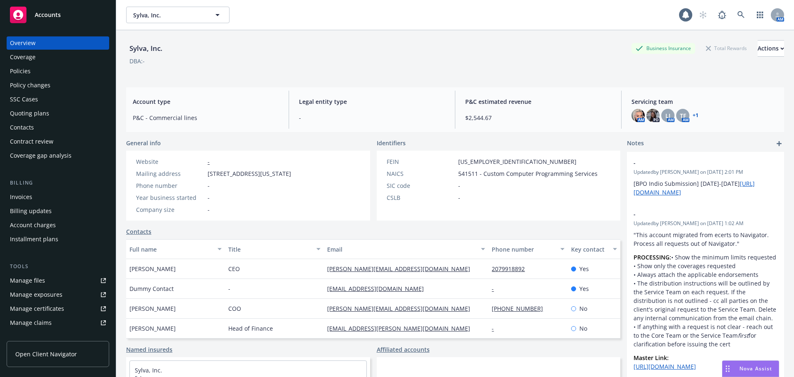
click at [27, 68] on div "Policies" at bounding box center [20, 71] width 21 height 13
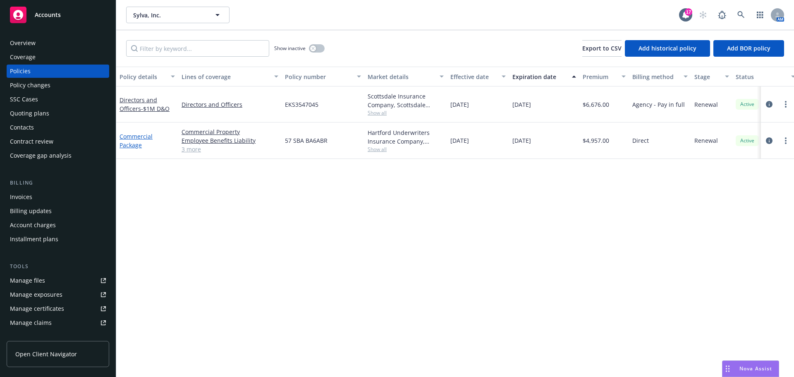
click at [139, 139] on link "Commercial Package" at bounding box center [136, 140] width 33 height 17
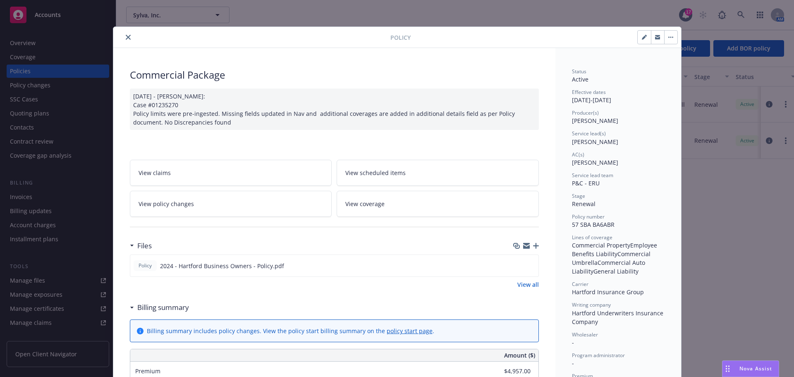
click at [126, 41] on button "close" at bounding box center [128, 37] width 10 height 10
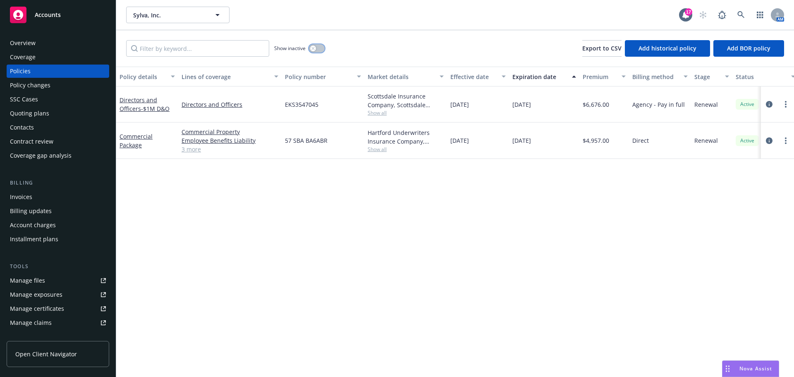
click at [313, 50] on div "button" at bounding box center [313, 49] width 6 height 6
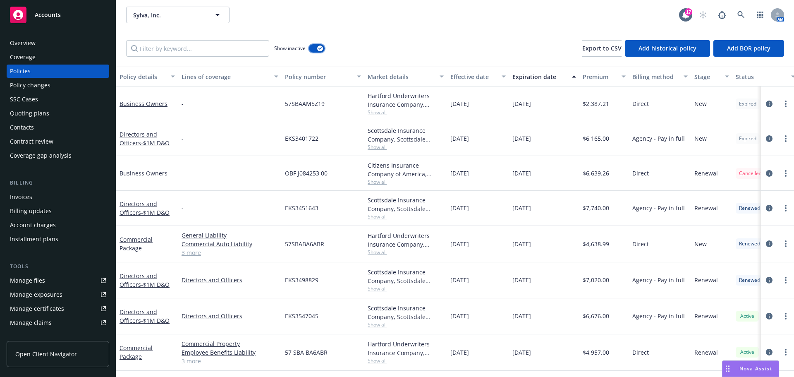
click at [319, 47] on div "button" at bounding box center [320, 49] width 6 height 6
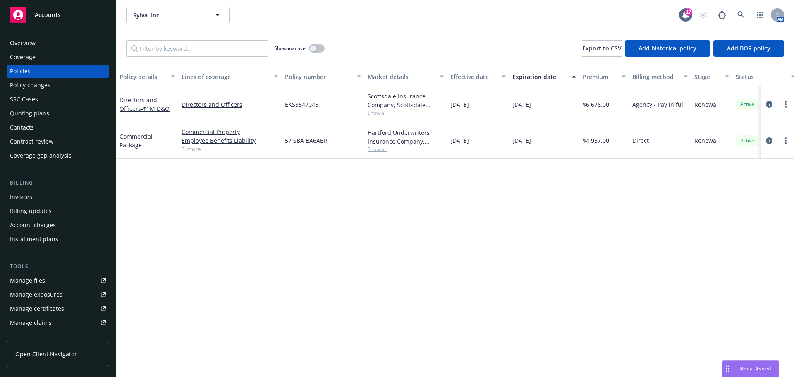
click at [302, 103] on span "EKS3547045" at bounding box center [302, 104] width 34 height 9
copy span "EKS3547045"
drag, startPoint x: 315, startPoint y: 141, endPoint x: 333, endPoint y: 142, distance: 17.8
click at [333, 142] on div "57 SBA BA6ABR" at bounding box center [323, 140] width 83 height 36
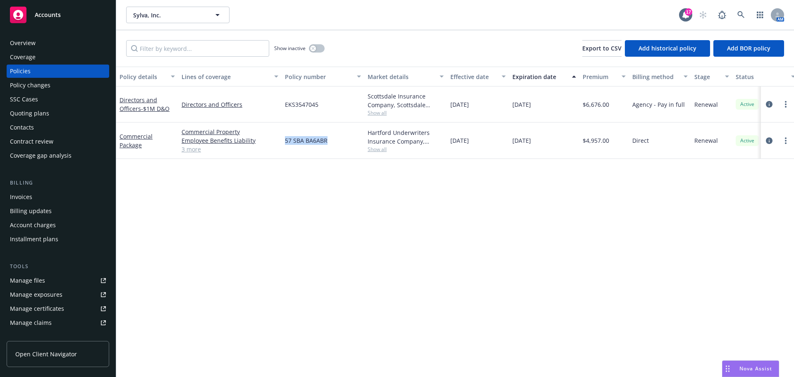
copy span "57 SBA BA6ABR"
click at [58, 41] on div "Overview" at bounding box center [58, 42] width 96 height 13
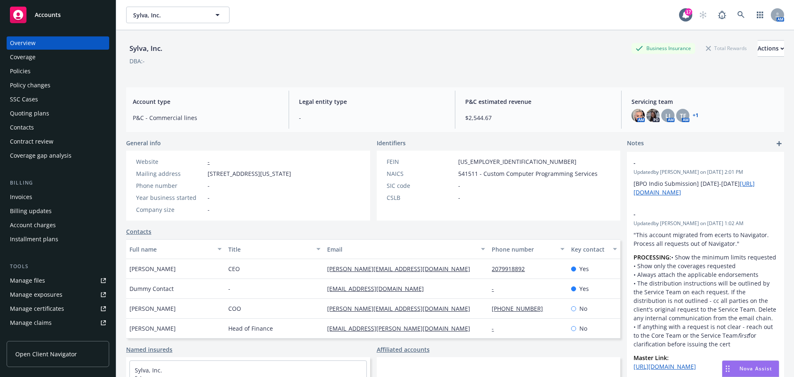
click at [65, 72] on div "Policies" at bounding box center [58, 71] width 96 height 13
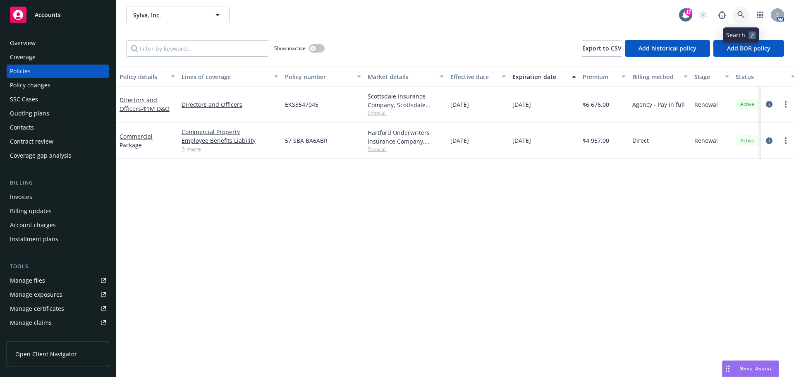
click at [743, 15] on icon at bounding box center [741, 14] width 7 height 7
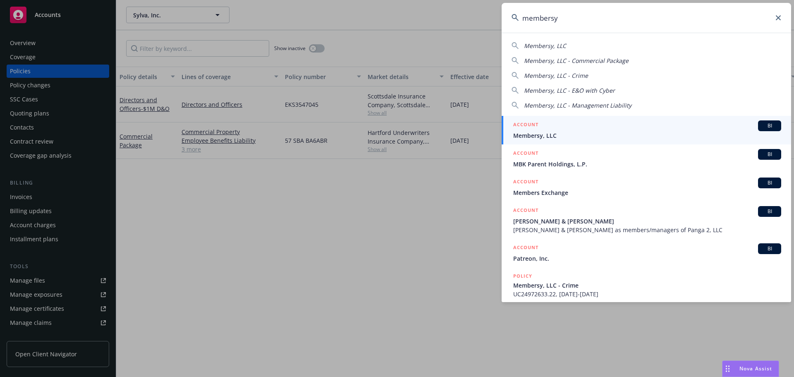
type input "membersy"
click at [587, 136] on span "Membersy, LLC" at bounding box center [647, 135] width 268 height 9
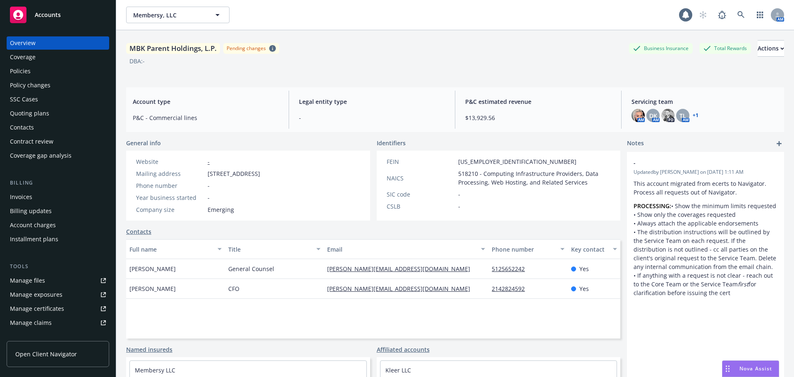
click at [64, 72] on div "Policies" at bounding box center [58, 71] width 96 height 13
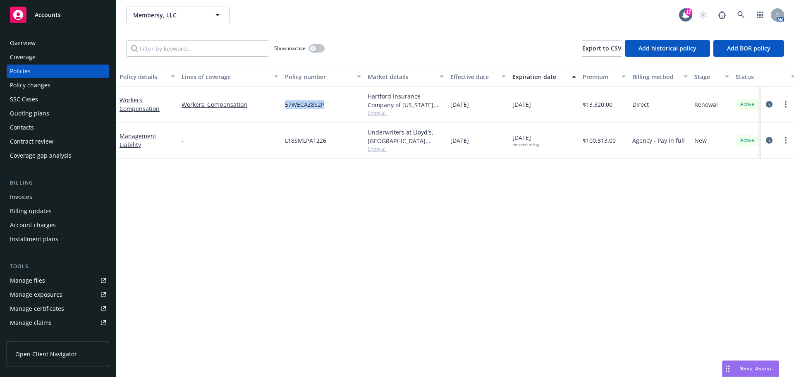
drag, startPoint x: 285, startPoint y: 106, endPoint x: 332, endPoint y: 105, distance: 46.7
click at [332, 105] on div "57WECAZ8S2P" at bounding box center [323, 104] width 83 height 36
copy span "57WECAZ8S2P"
click at [147, 108] on link "Workers' Compensation" at bounding box center [140, 104] width 40 height 17
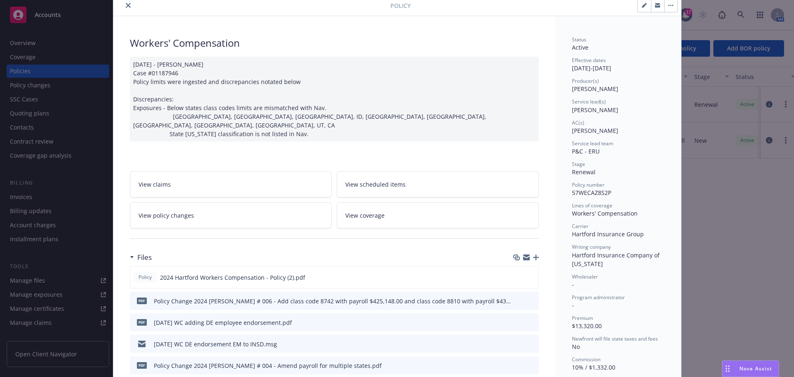
scroll to position [41, 0]
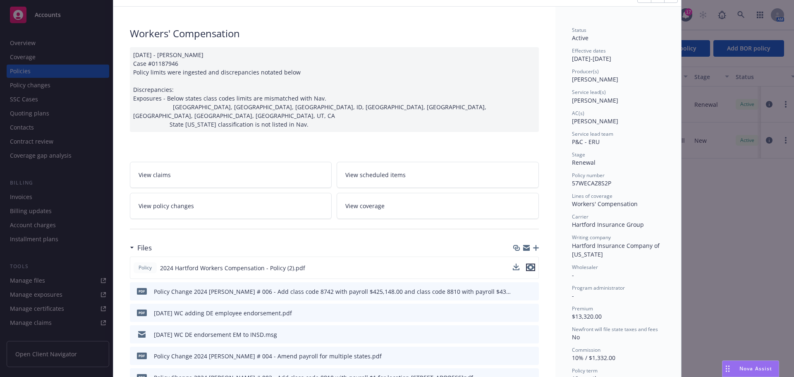
click at [527, 264] on icon "preview file" at bounding box center [530, 267] width 7 height 6
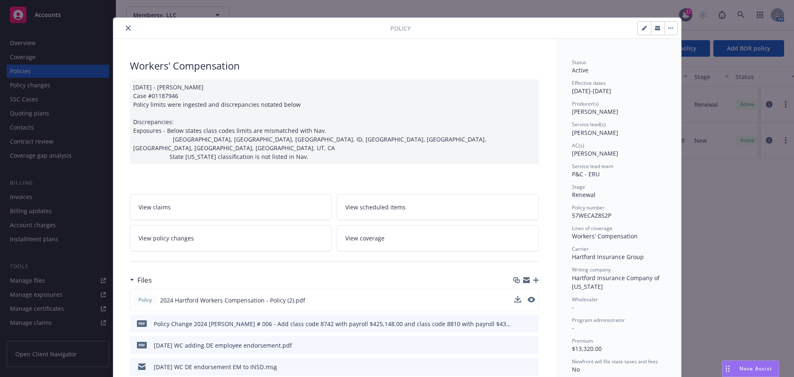
scroll to position [0, 0]
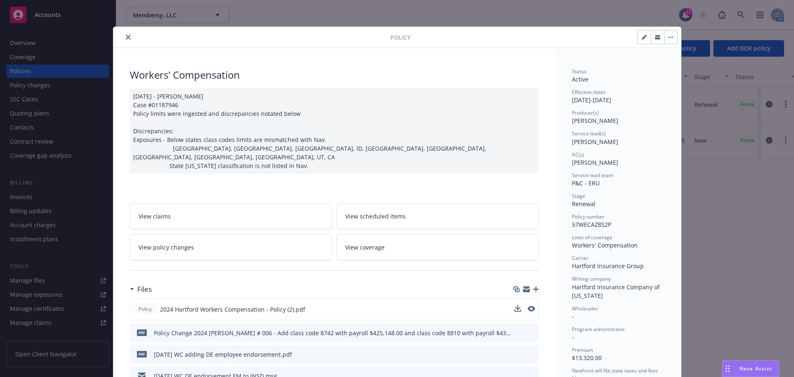
drag, startPoint x: 126, startPoint y: 38, endPoint x: 528, endPoint y: 48, distance: 402.2
drag, startPoint x: 125, startPoint y: 35, endPoint x: 173, endPoint y: 43, distance: 48.2
click at [126, 35] on icon "close" at bounding box center [128, 37] width 5 height 5
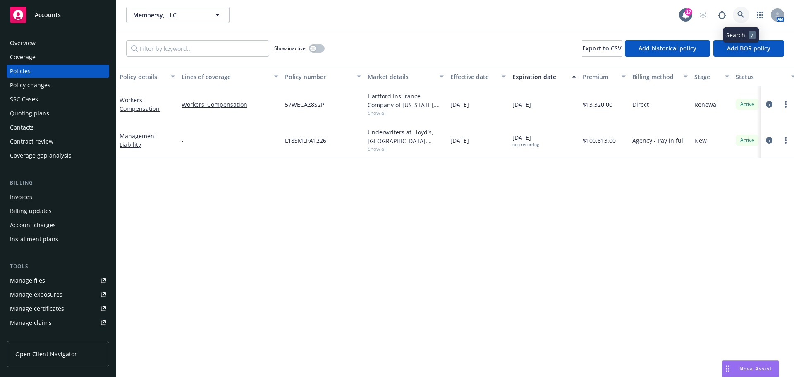
click at [746, 17] on link at bounding box center [741, 15] width 17 height 17
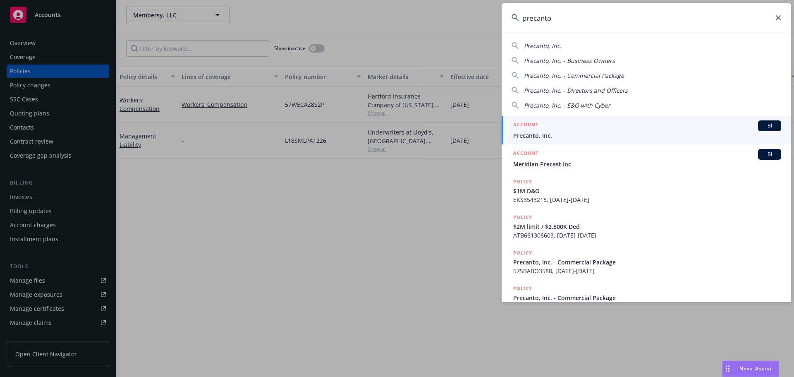
type input "precanto"
click at [545, 124] on div "ACCOUNT BI" at bounding box center [647, 125] width 268 height 11
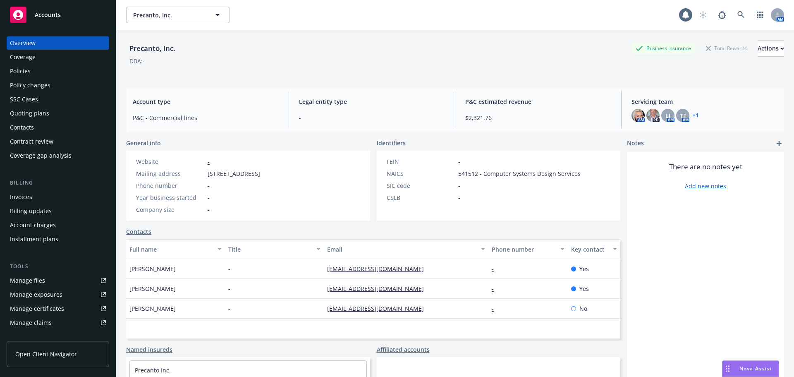
click at [38, 73] on div "Policies" at bounding box center [58, 71] width 96 height 13
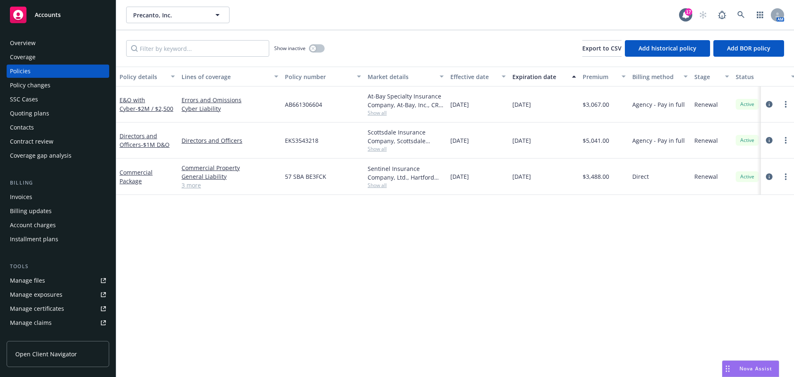
click at [780, 177] on div at bounding box center [778, 177] width 26 height 10
click at [784, 177] on link "more" at bounding box center [786, 177] width 10 height 10
click at [748, 205] on link "Renew with incumbent" at bounding box center [741, 210] width 97 height 17
select select "12"
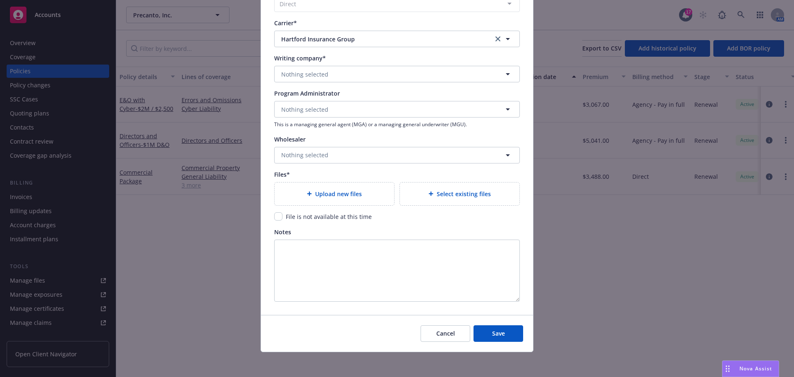
scroll to position [794, 0]
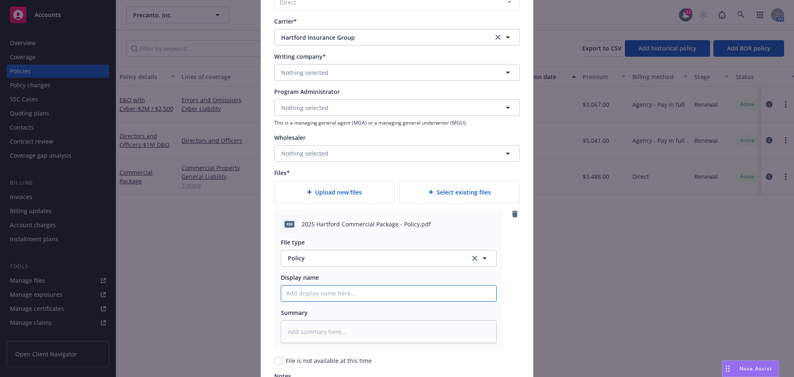
click at [337, 290] on input "Policy display name" at bounding box center [388, 293] width 215 height 16
type textarea "x"
type input "2"
type textarea "x"
type input "25"
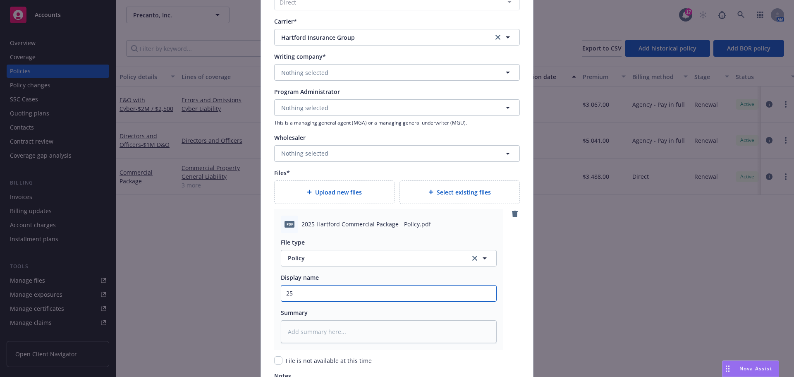
type textarea "x"
type input "25-"
type textarea "x"
type input "25-2"
type textarea "x"
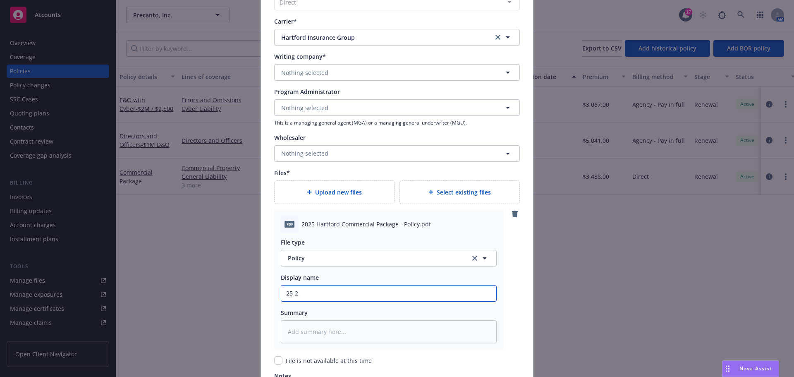
type input "25-26"
type textarea "x"
type input "25-26"
type textarea "x"
type input "25-26 B"
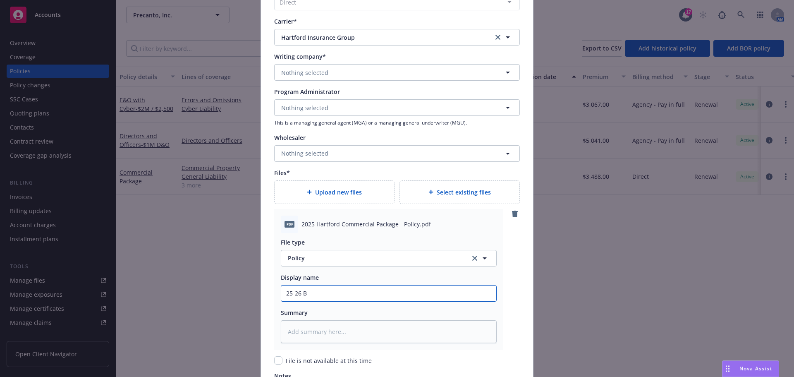
type textarea "x"
type input "25-26 BO"
type textarea "x"
type input "25-26 BOP"
type textarea "x"
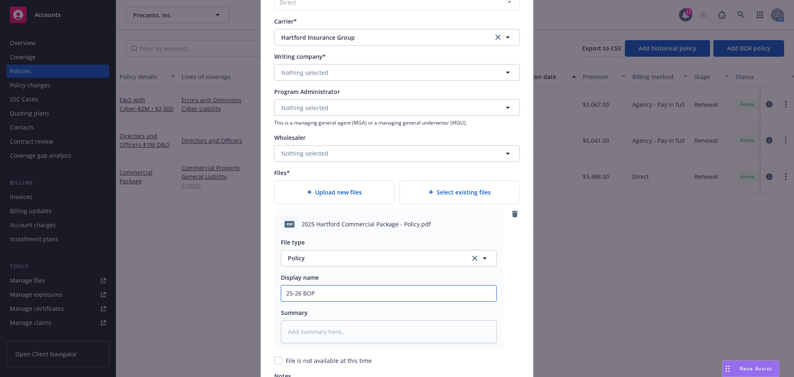
type input "25-26 BOP"
type textarea "x"
type input "25-26 BOP P"
type textarea "x"
type input "25-26 BOP Po"
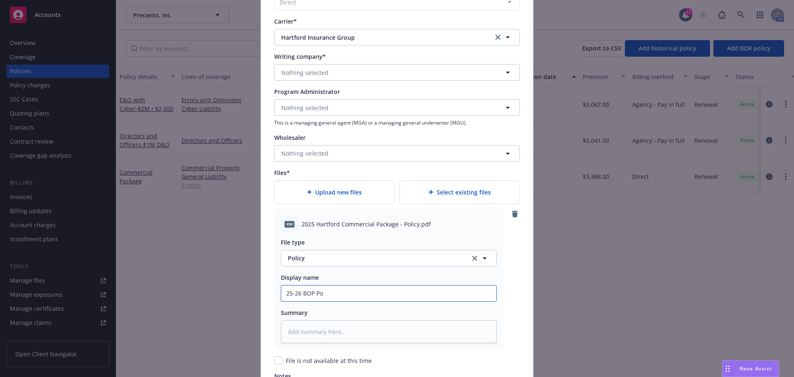
type textarea "x"
type input "25-26 BOP Pol"
type textarea "x"
type input "25-26 BOP Poli"
type textarea "x"
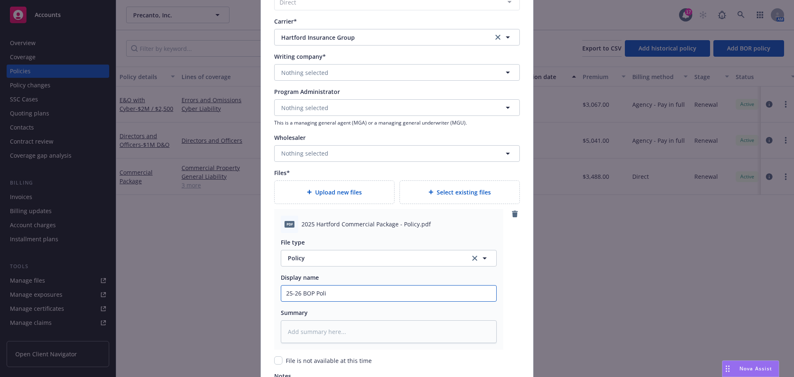
type input "25-26 BOP Polic"
type textarea "x"
type input "25-26 BOP Policy"
type textarea "x"
type input "25-26 BOP Policy -"
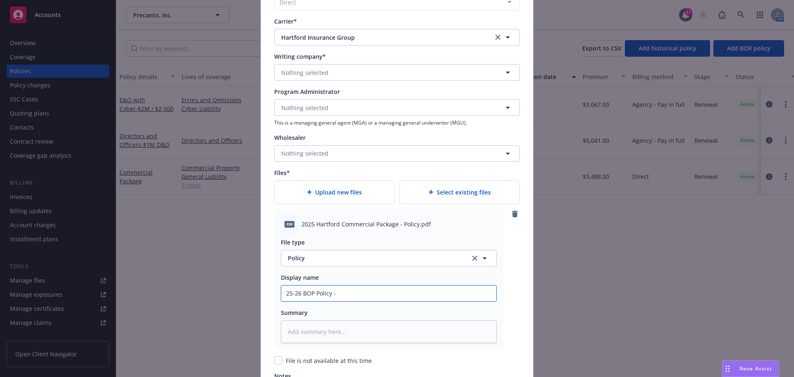
type textarea "x"
type input "25-26 BOP Policy -"
type textarea "x"
type input "25-26 BOP Policy - H"
type textarea "x"
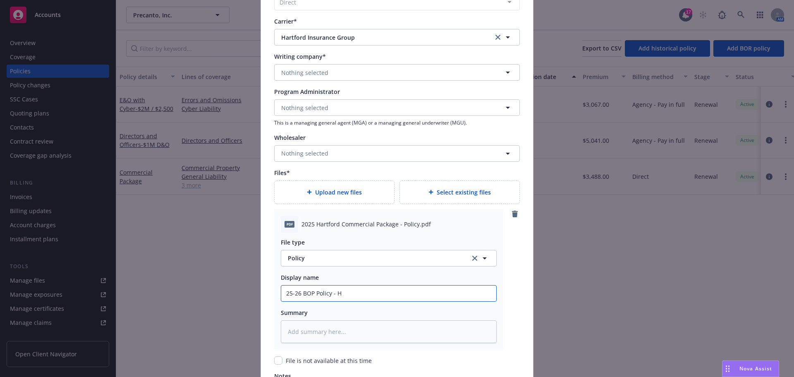
type input "25-26 BOP Policy - Ha"
type textarea "x"
type input "25-26 BOP Policy - Har"
type textarea "x"
type input "25-26 BOP Policy - [PERSON_NAME]"
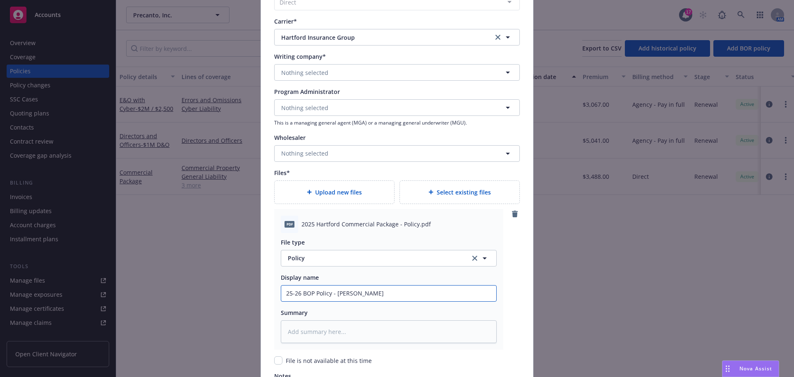
type textarea "x"
type input "25-26 BOP Policy - Hartf"
type textarea "x"
type input "25-26 BOP Policy - [PERSON_NAME]"
type textarea "x"
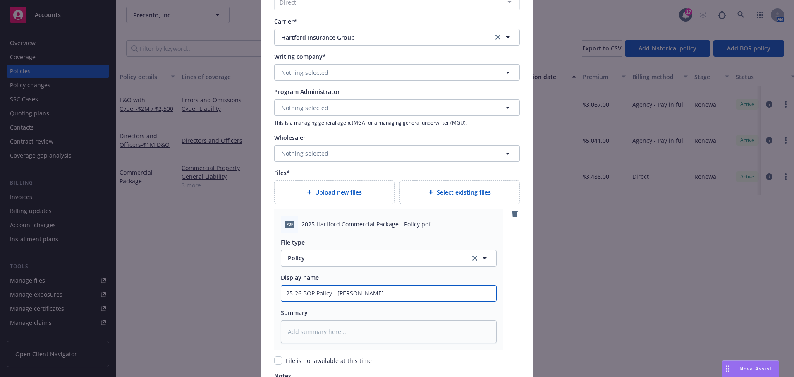
type input "25-26 BOP Policy - Hartfor"
type textarea "x"
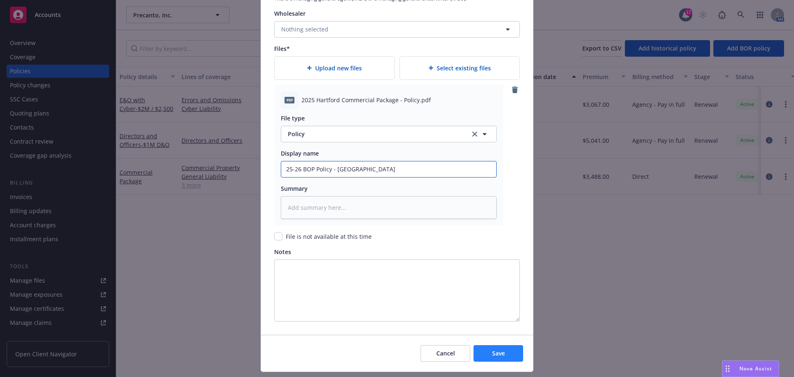
type input "25-26 BOP Policy - [GEOGRAPHIC_DATA]"
click at [495, 349] on span "Save" at bounding box center [498, 353] width 13 height 8
type textarea "x"
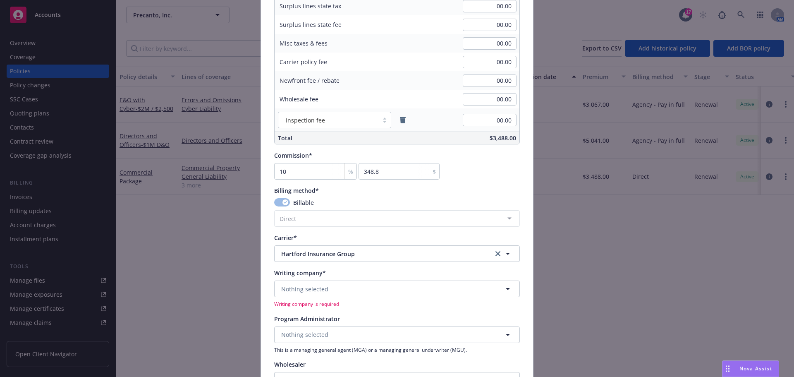
scroll to position [743, 0]
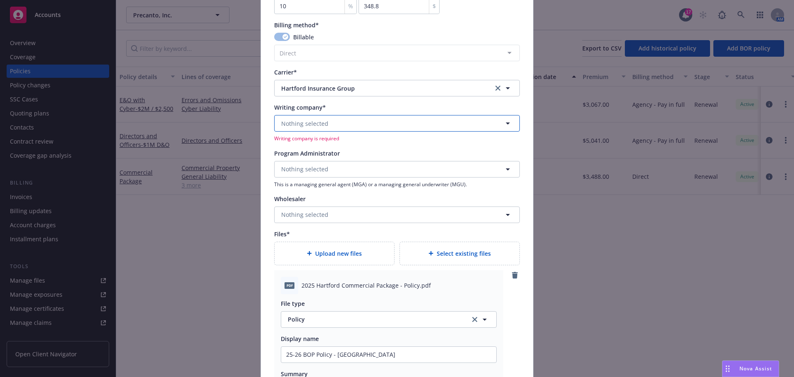
click at [312, 124] on span "Nothing selected" at bounding box center [304, 123] width 47 height 9
type input "hartford underwrite"
click at [335, 148] on strong "Hartford Underwriters Insurance Company" at bounding box center [344, 147] width 122 height 8
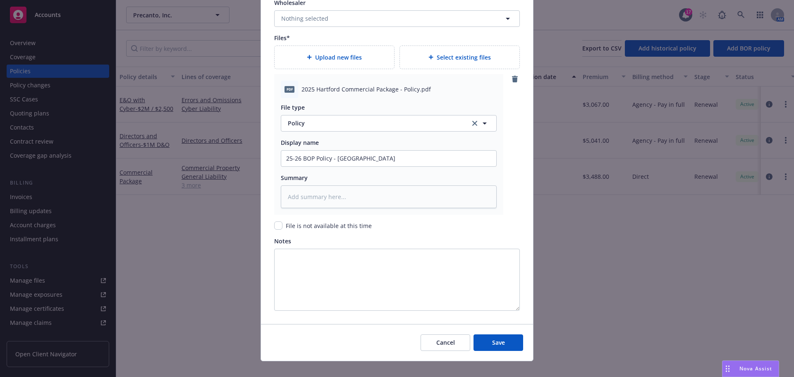
scroll to position [940, 0]
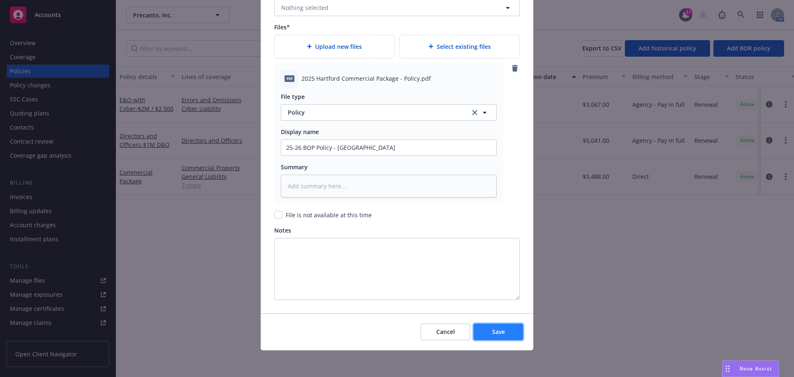
click at [500, 337] on button "Save" at bounding box center [499, 332] width 50 height 17
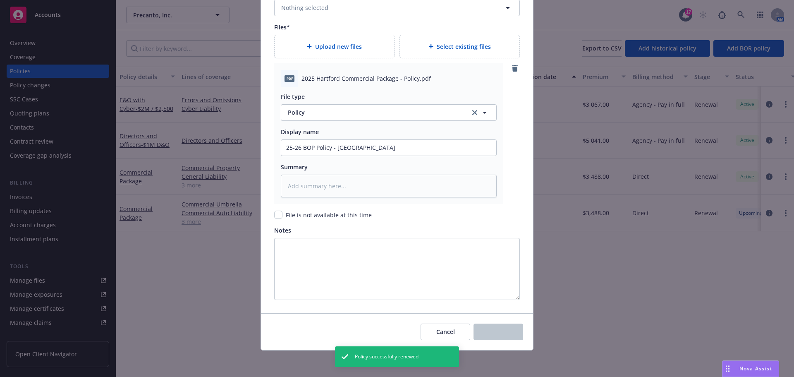
type textarea "x"
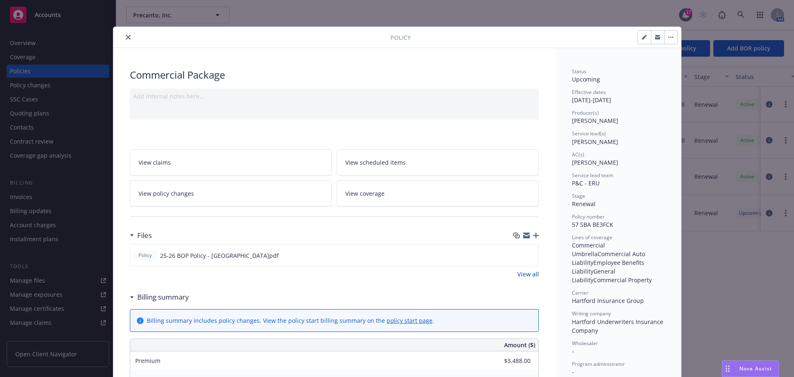
click at [120, 33] on div at bounding box center [254, 37] width 274 height 10
click at [130, 38] on div at bounding box center [254, 37] width 274 height 10
click at [126, 36] on icon "close" at bounding box center [128, 37] width 5 height 5
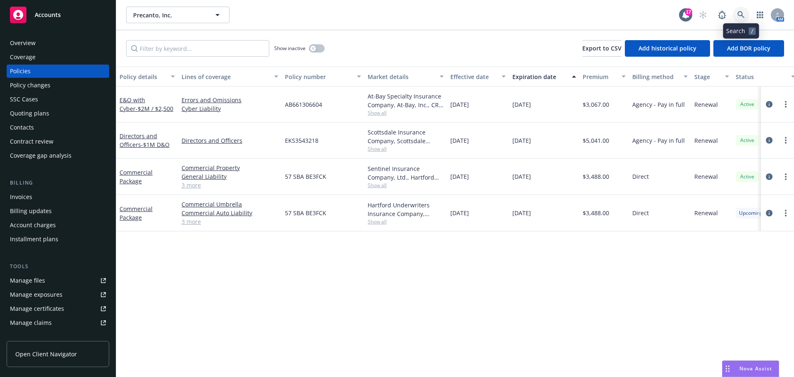
click at [745, 15] on link at bounding box center [741, 15] width 17 height 17
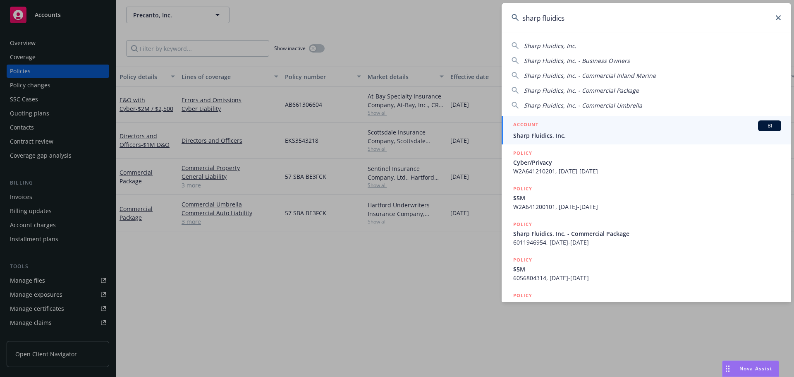
type input "sharp fluidics"
click at [645, 126] on div "ACCOUNT BI" at bounding box center [647, 125] width 268 height 11
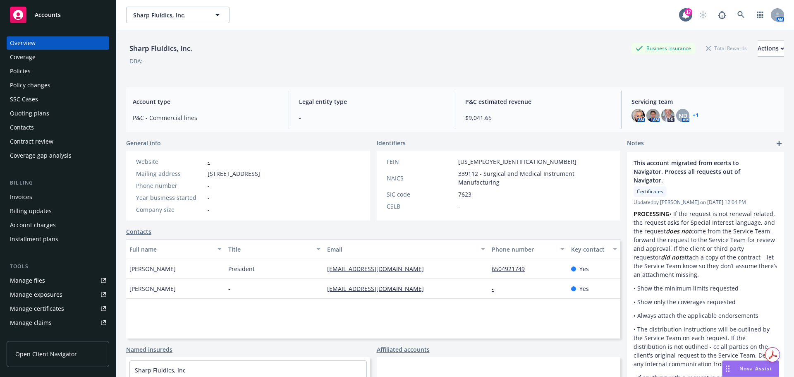
click at [55, 112] on div "Quoting plans" at bounding box center [58, 113] width 96 height 13
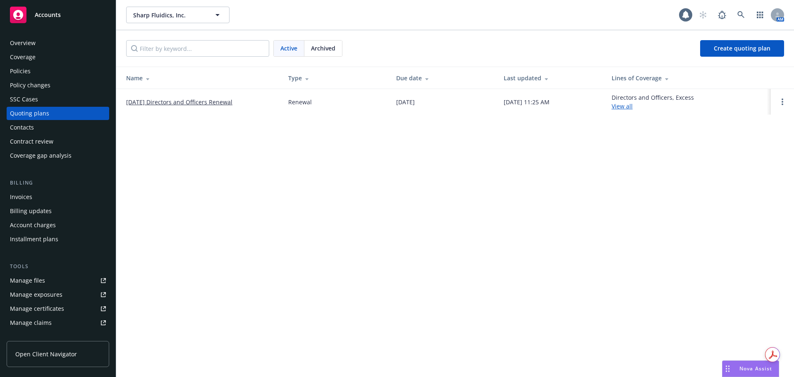
click at [157, 97] on td "[DATE] Directors and Officers Renewal" at bounding box center [198, 102] width 165 height 26
click at [158, 101] on link "[DATE] Directors and Officers Renewal" at bounding box center [179, 102] width 106 height 9
